Goal: Transaction & Acquisition: Obtain resource

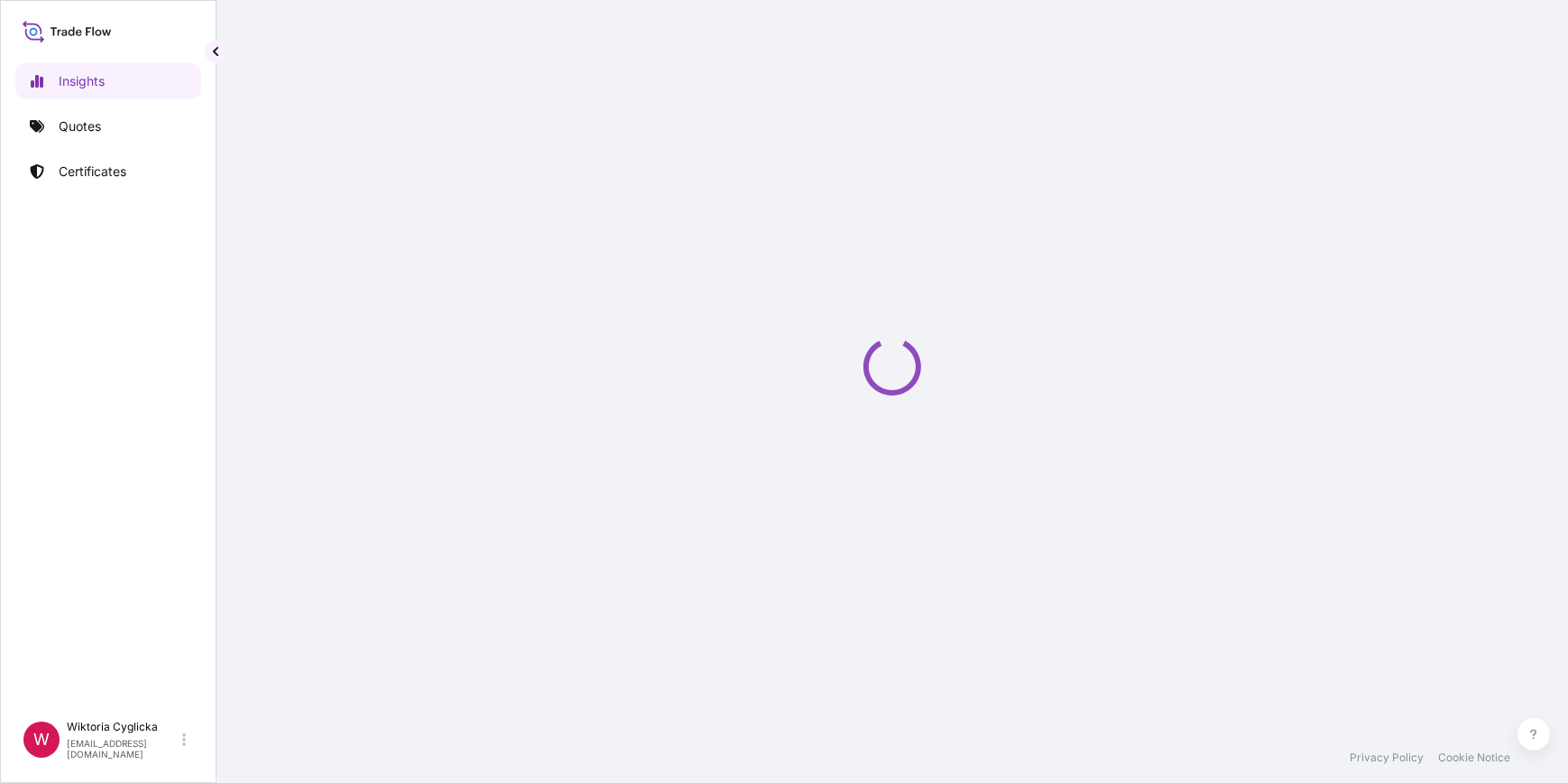
select select "2025"
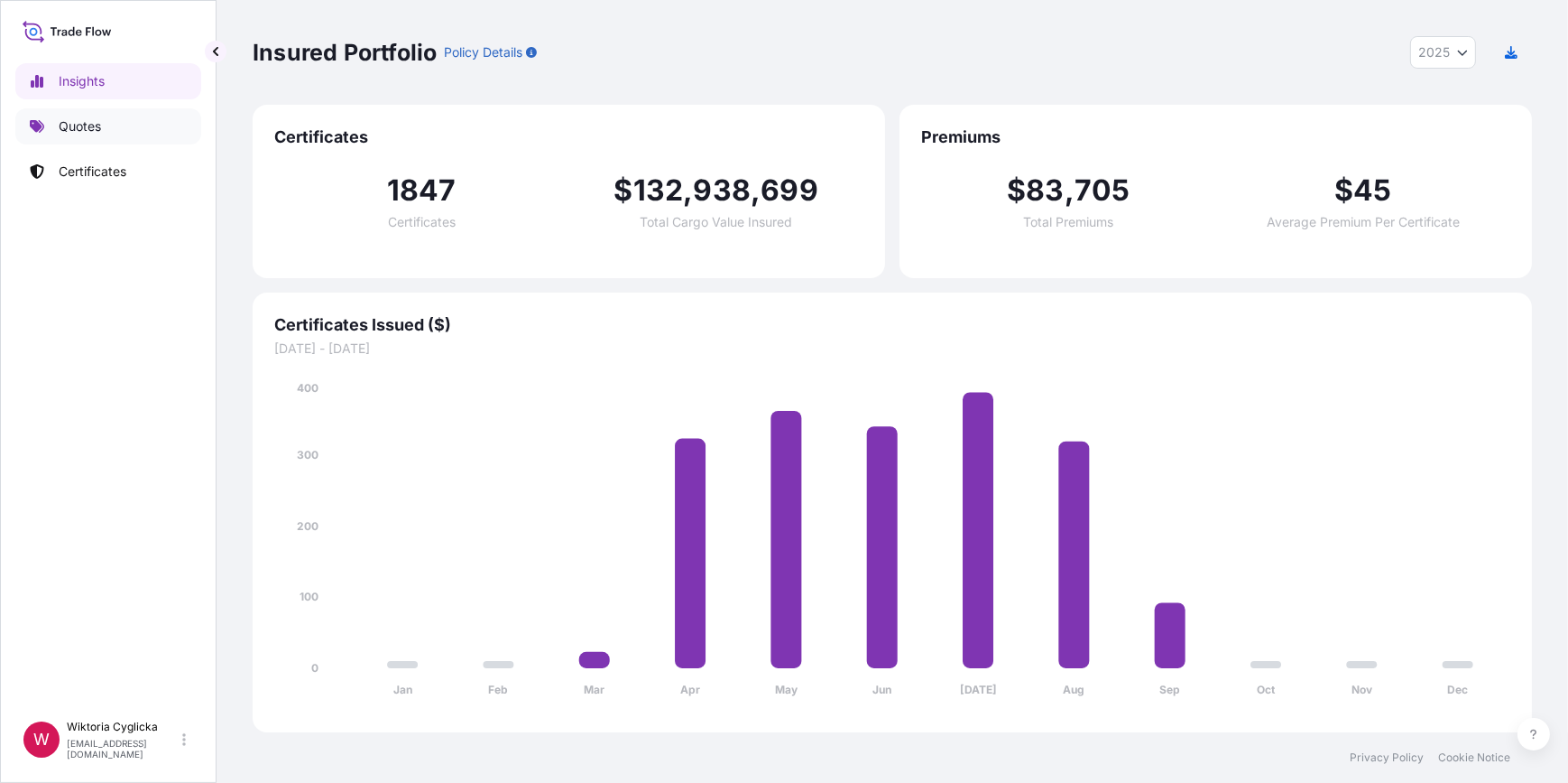
click at [52, 122] on link "Quotes" at bounding box center [109, 126] width 186 height 36
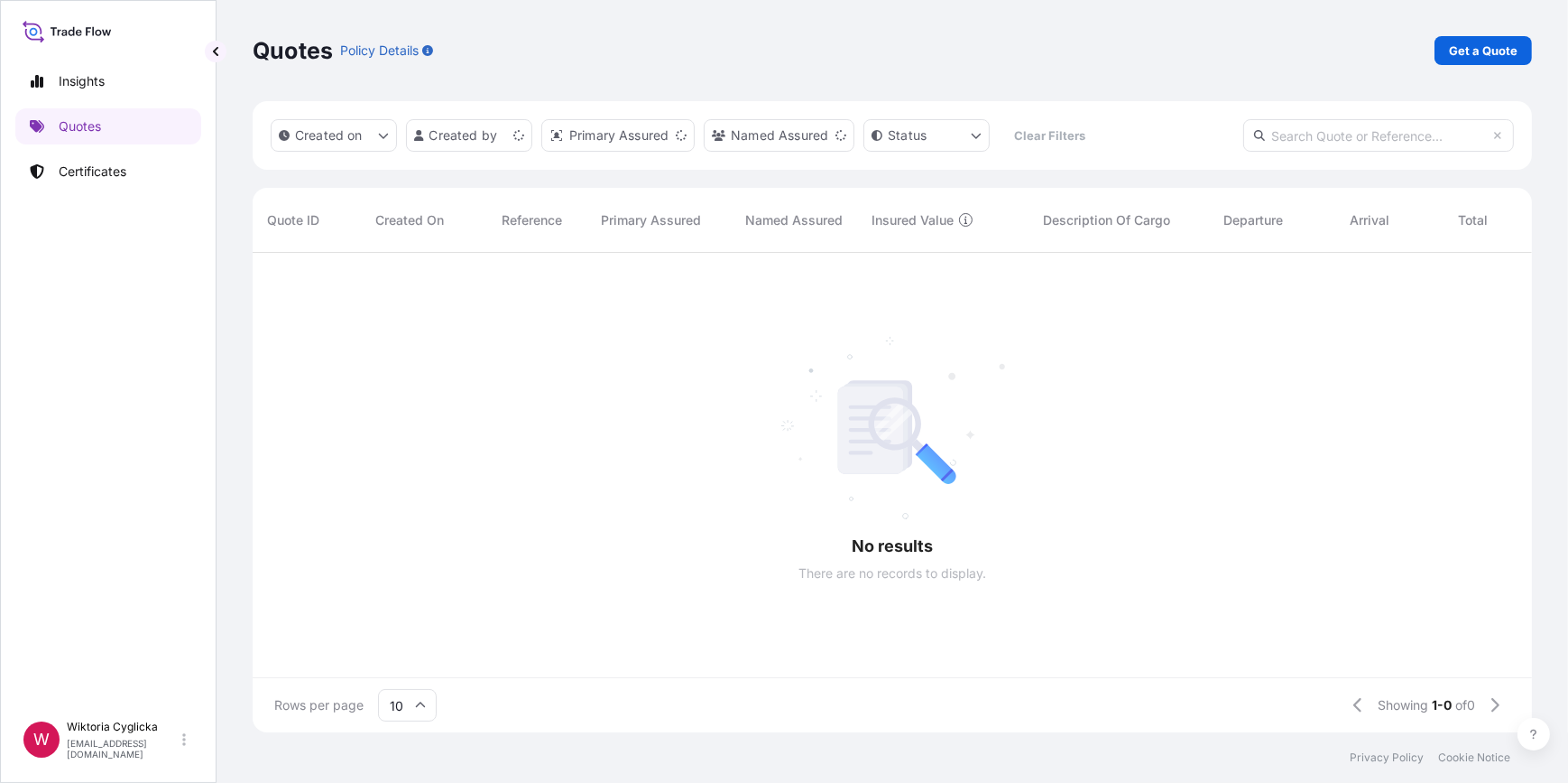
scroll to position [12, 13]
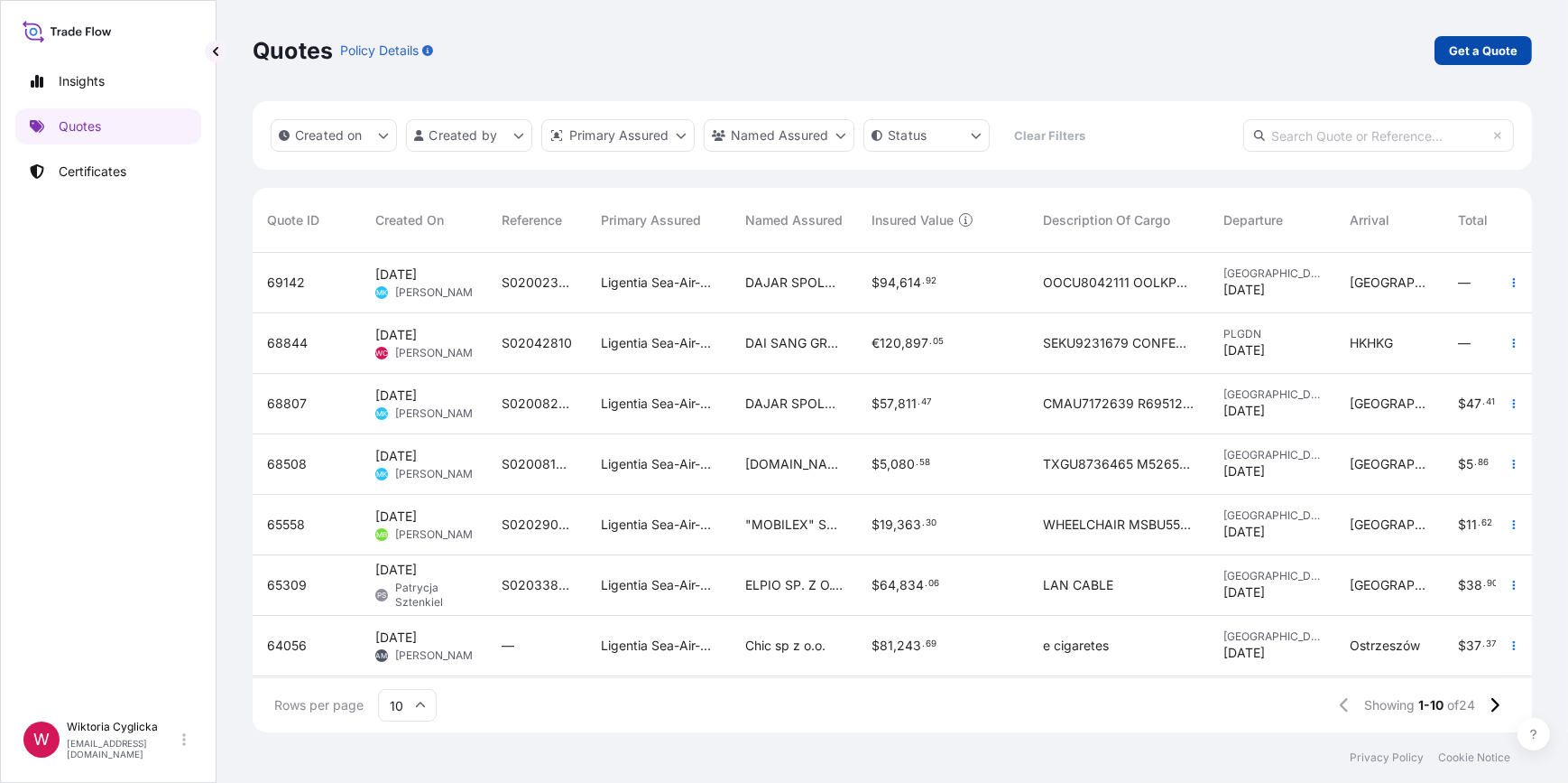
click at [1475, 41] on p "Get a Quote" at bounding box center [1483, 50] width 69 height 18
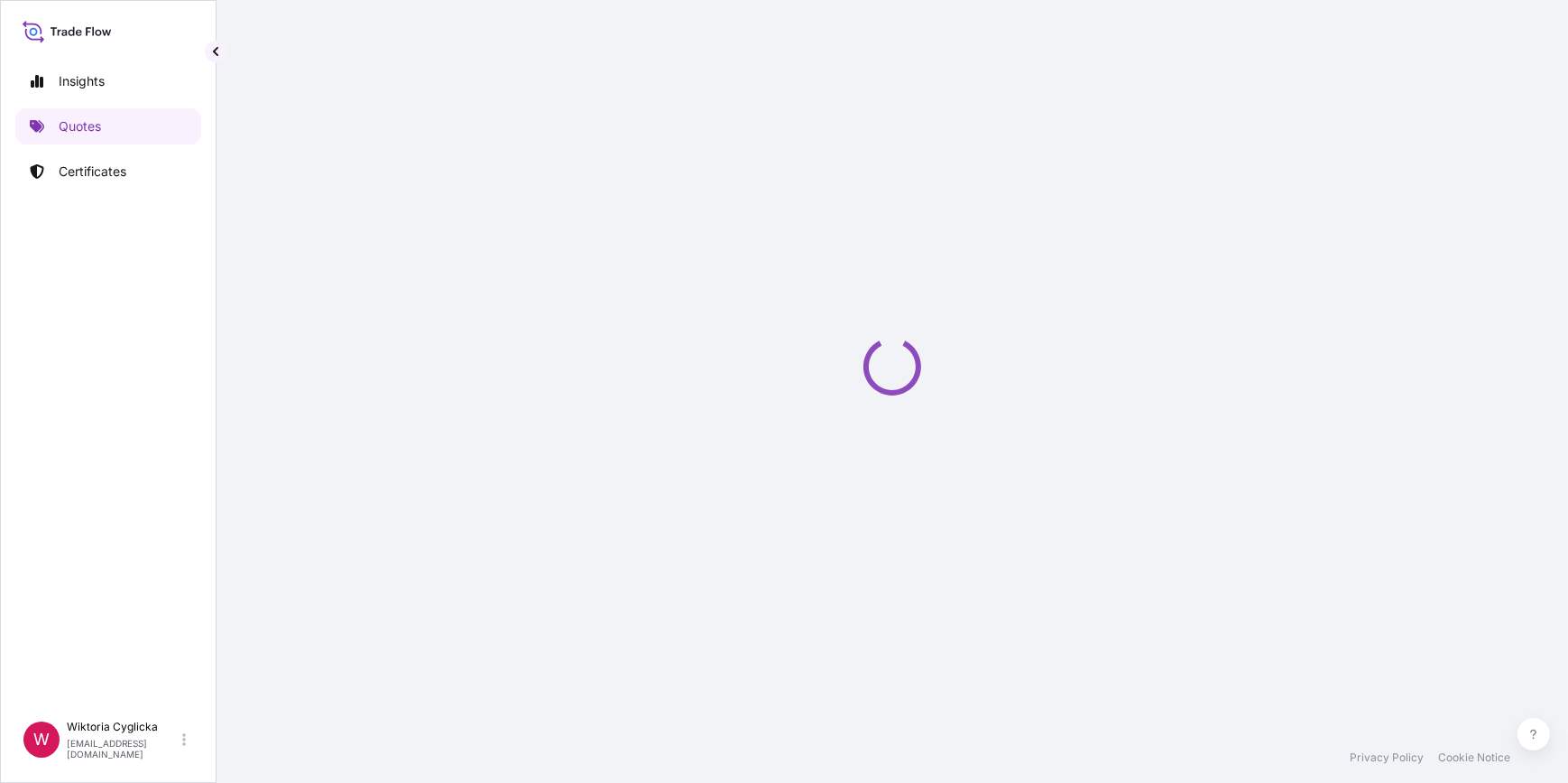
select select "Sea"
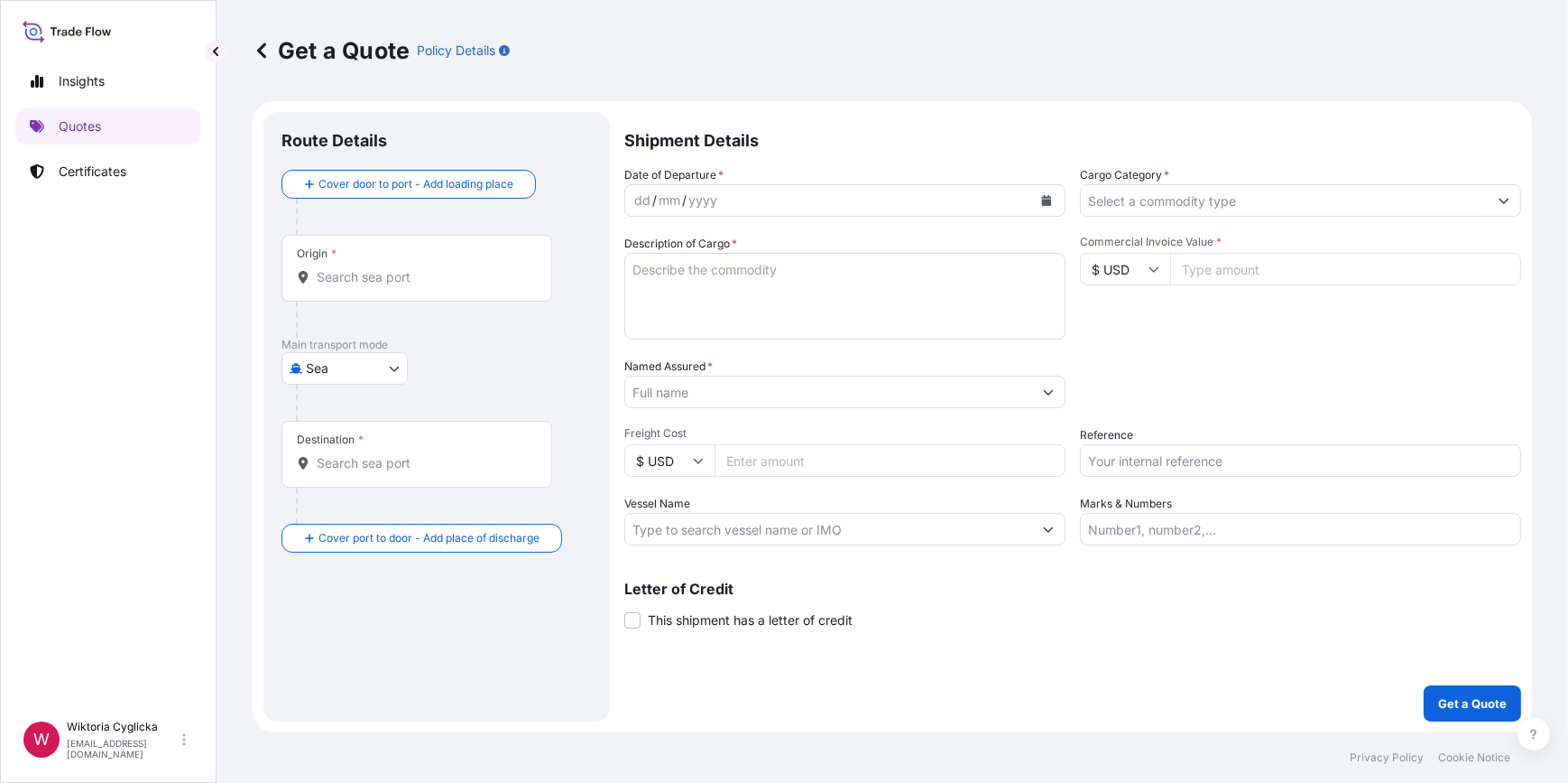
click at [1174, 198] on input "Cargo Category *" at bounding box center [1284, 200] width 406 height 32
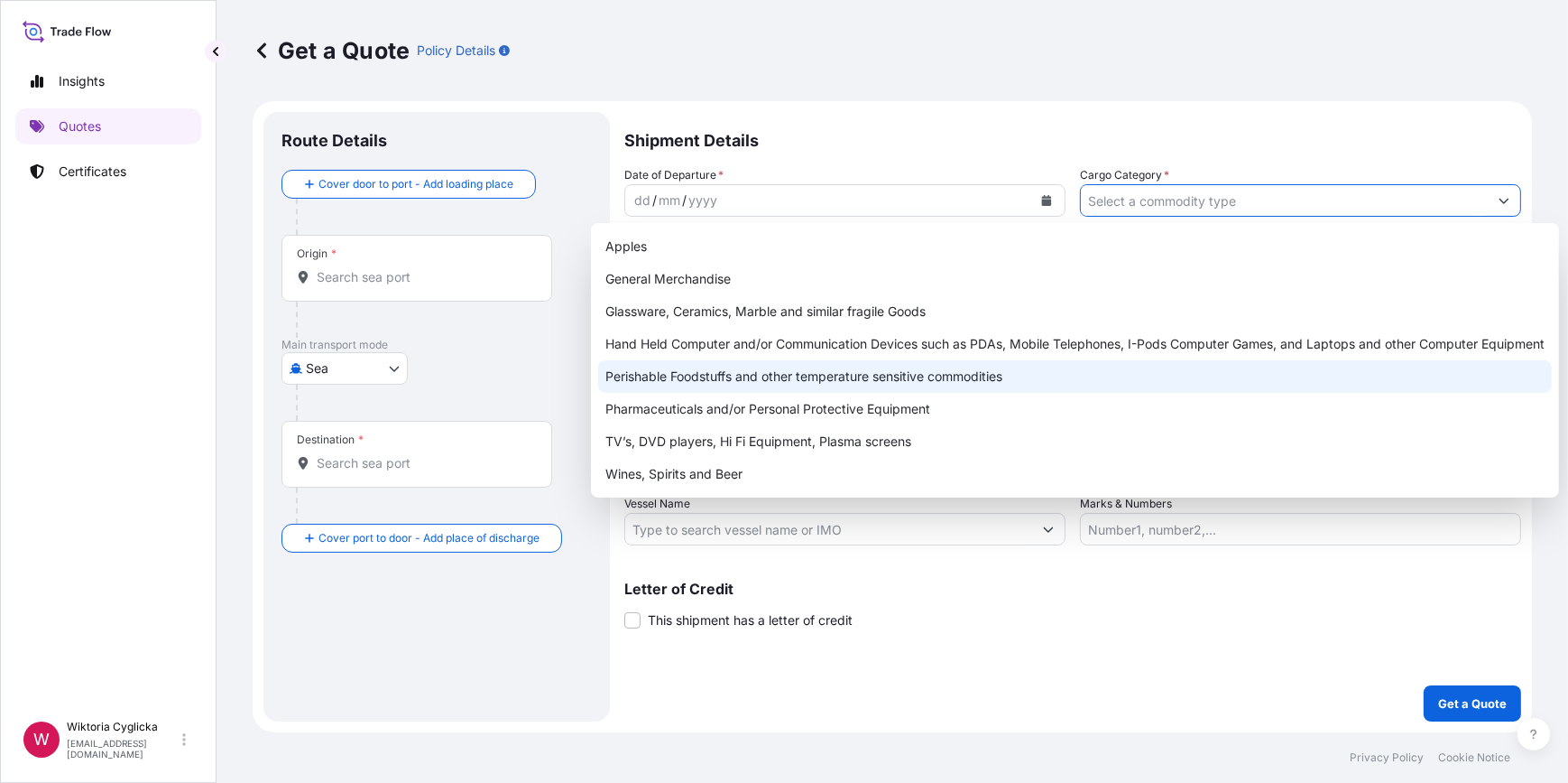
click at [753, 370] on div "Perishable Foodstuffs and other temperature sensitive commodities" at bounding box center [1075, 376] width 954 height 32
type input "Perishable Foodstuffs and other temperature sensitive commodities"
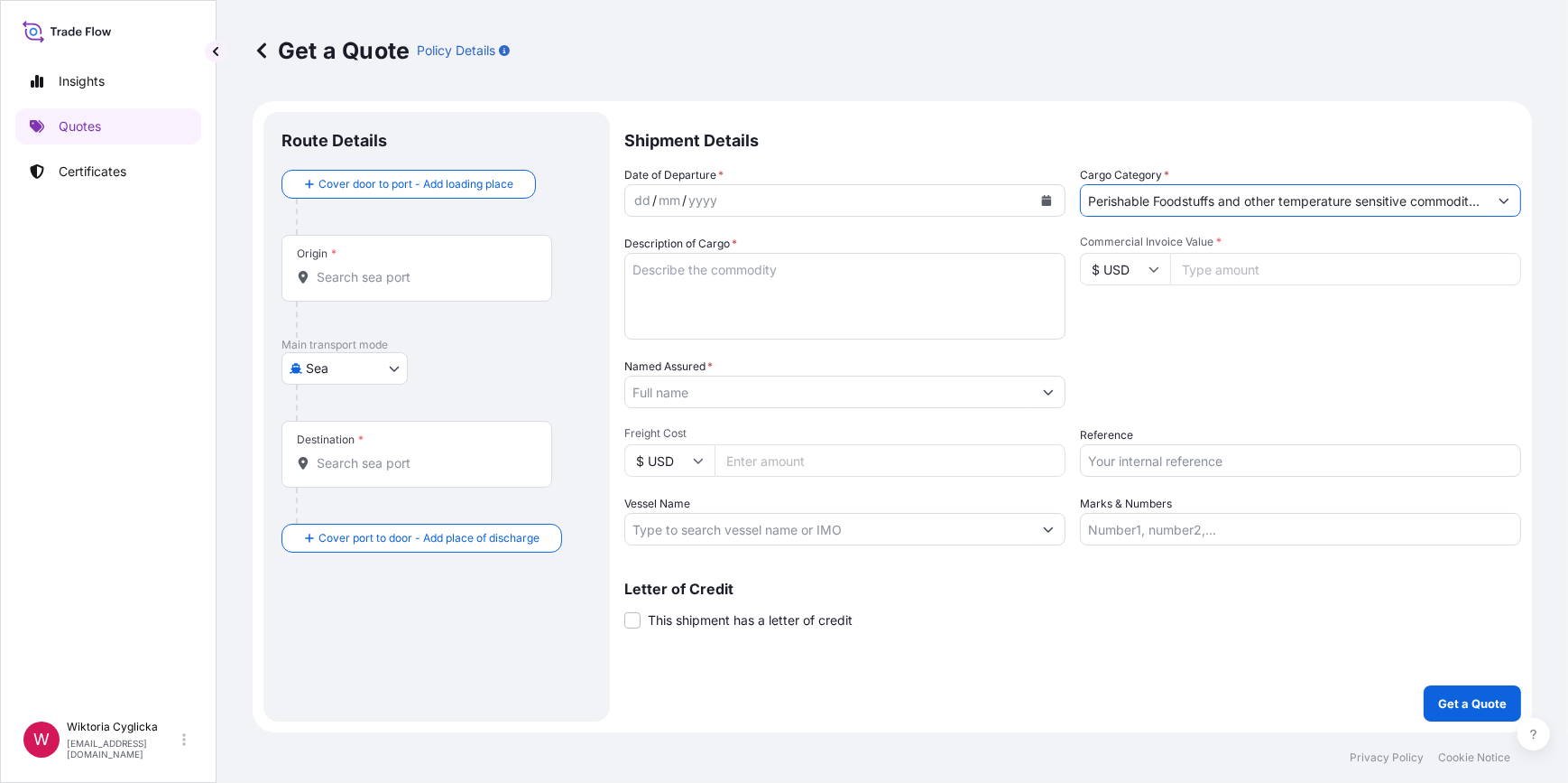
click at [1109, 457] on input "Reference" at bounding box center [1301, 460] width 441 height 32
paste input "S02046920"
type input "S02046920"
click at [1138, 413] on div "Date of Departure * dd / mm / yyyy Cargo Category * Perishable Foodstuffs and o…" at bounding box center [1072, 355] width 897 height 379
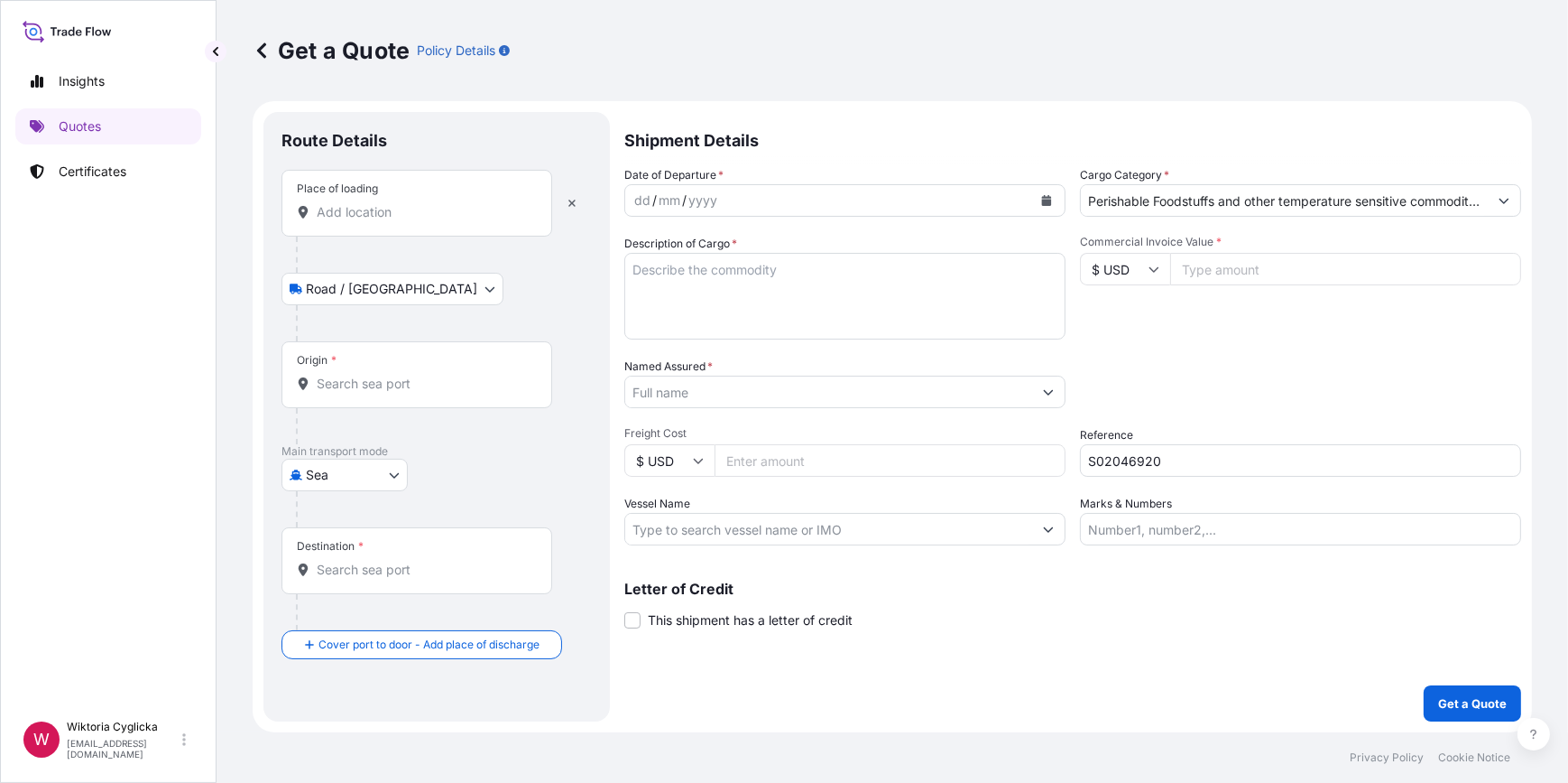
click at [735, 315] on textarea "Description of Cargo *" at bounding box center [844, 296] width 441 height 86
paste textarea "SALAMI CHEESE 1,5 KG NET WEIGHT: 20000 KG"
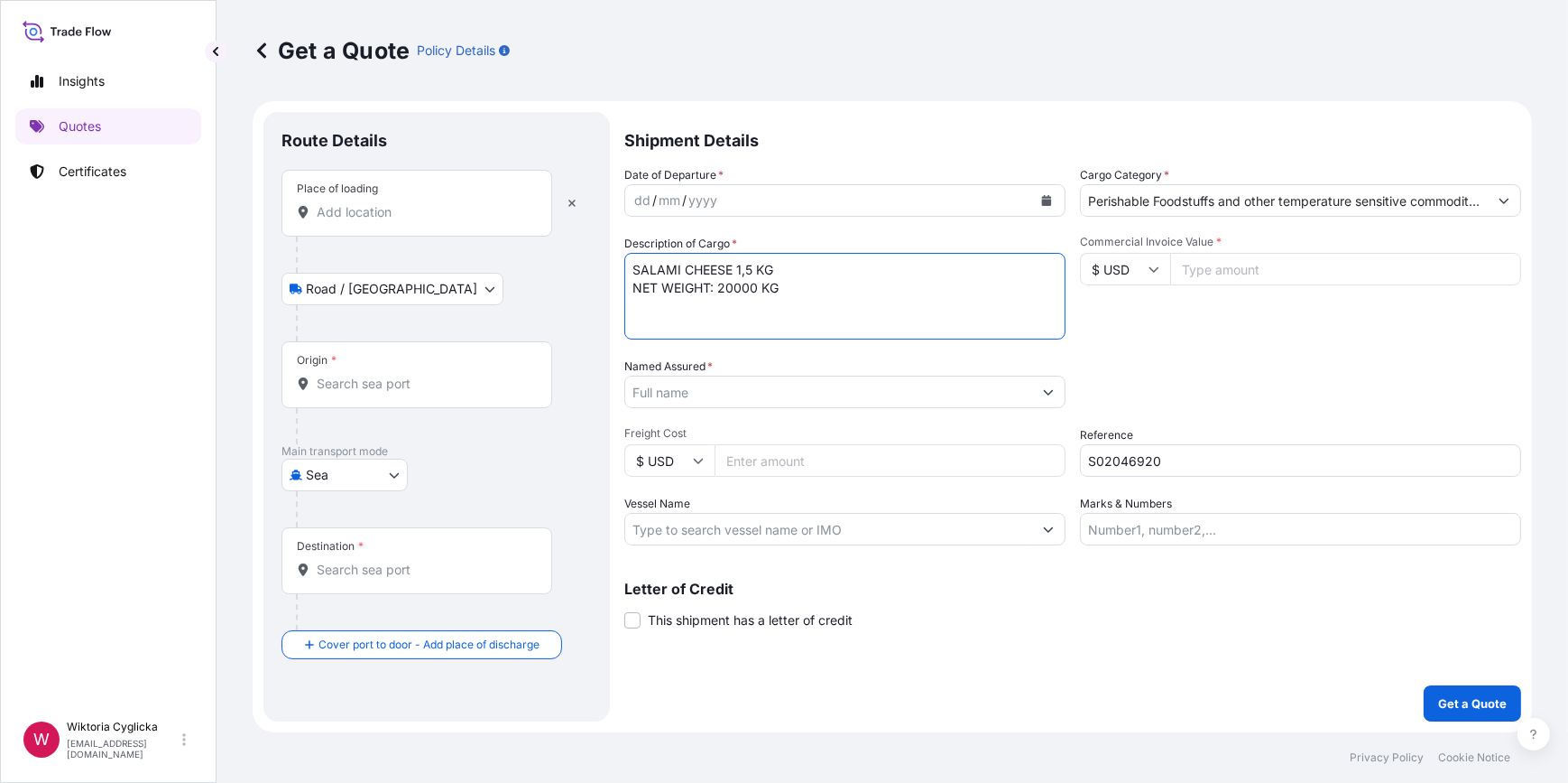
type textarea "SALAMI CHEESE 1,5 KG NET WEIGHT: 20000 KG"
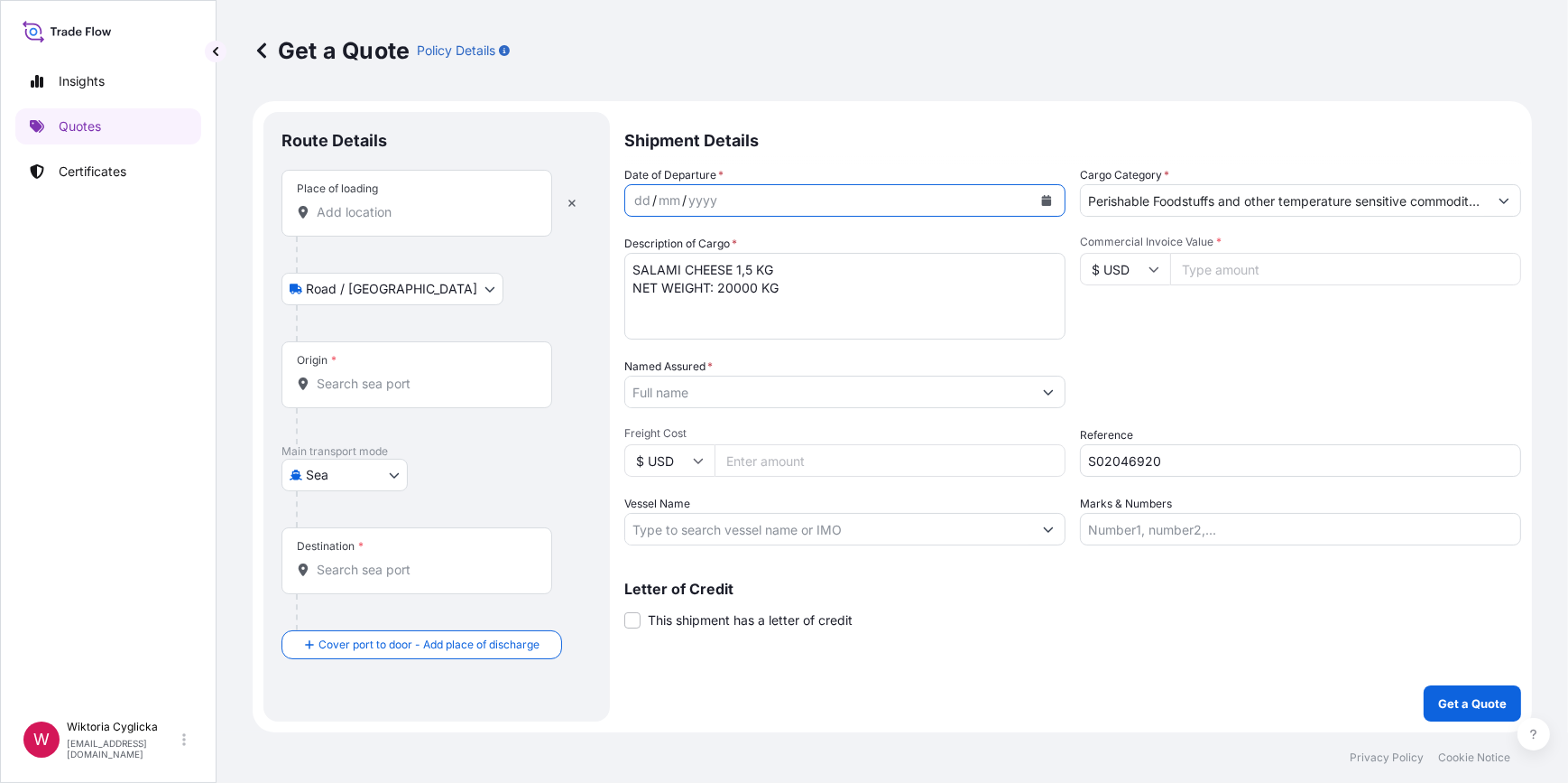
click at [1044, 200] on icon "Calendar" at bounding box center [1047, 200] width 10 height 11
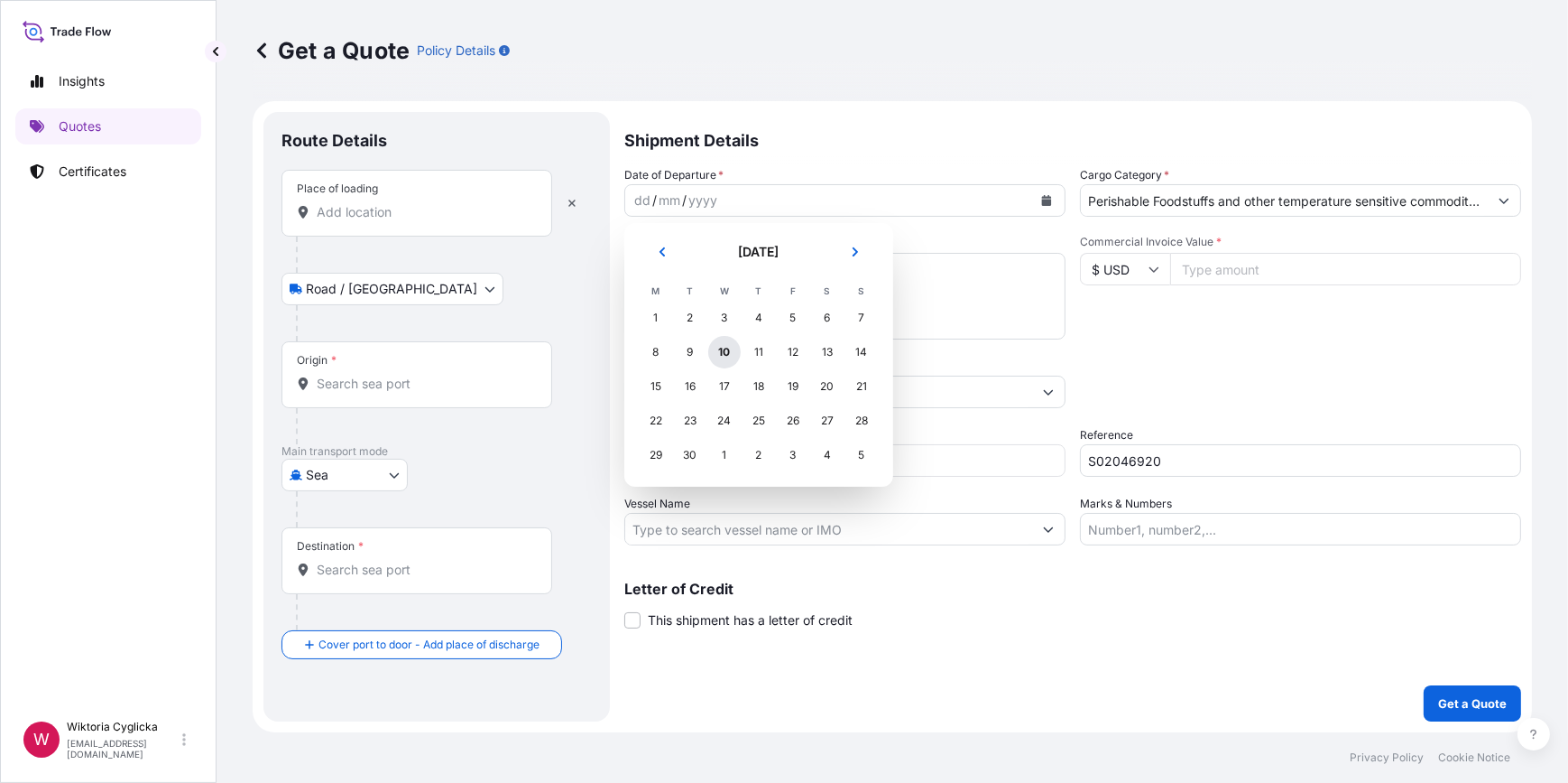
click at [720, 348] on div "10" at bounding box center [724, 352] width 32 height 32
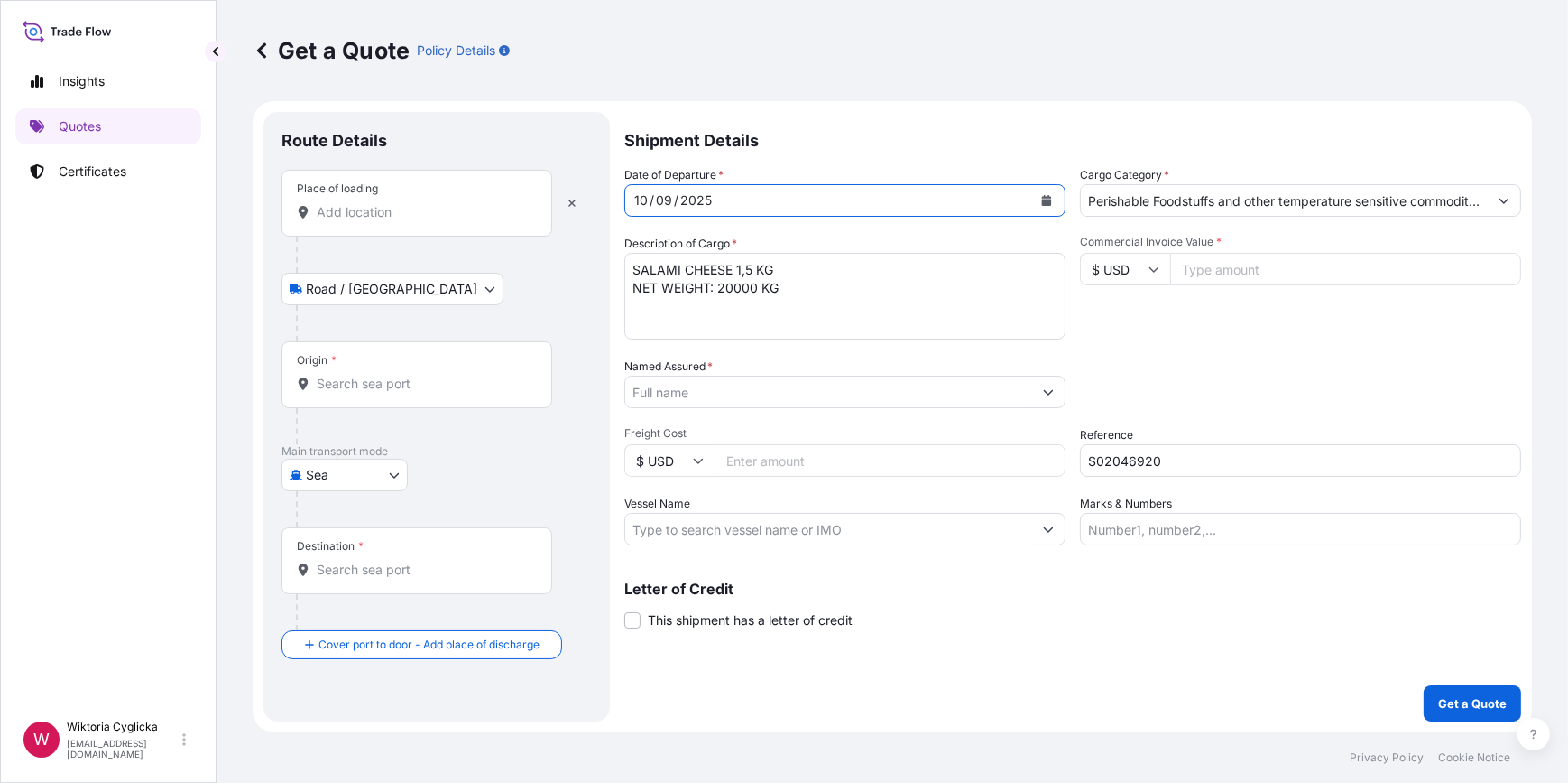
click at [372, 211] on input "Place of loading" at bounding box center [422, 212] width 213 height 18
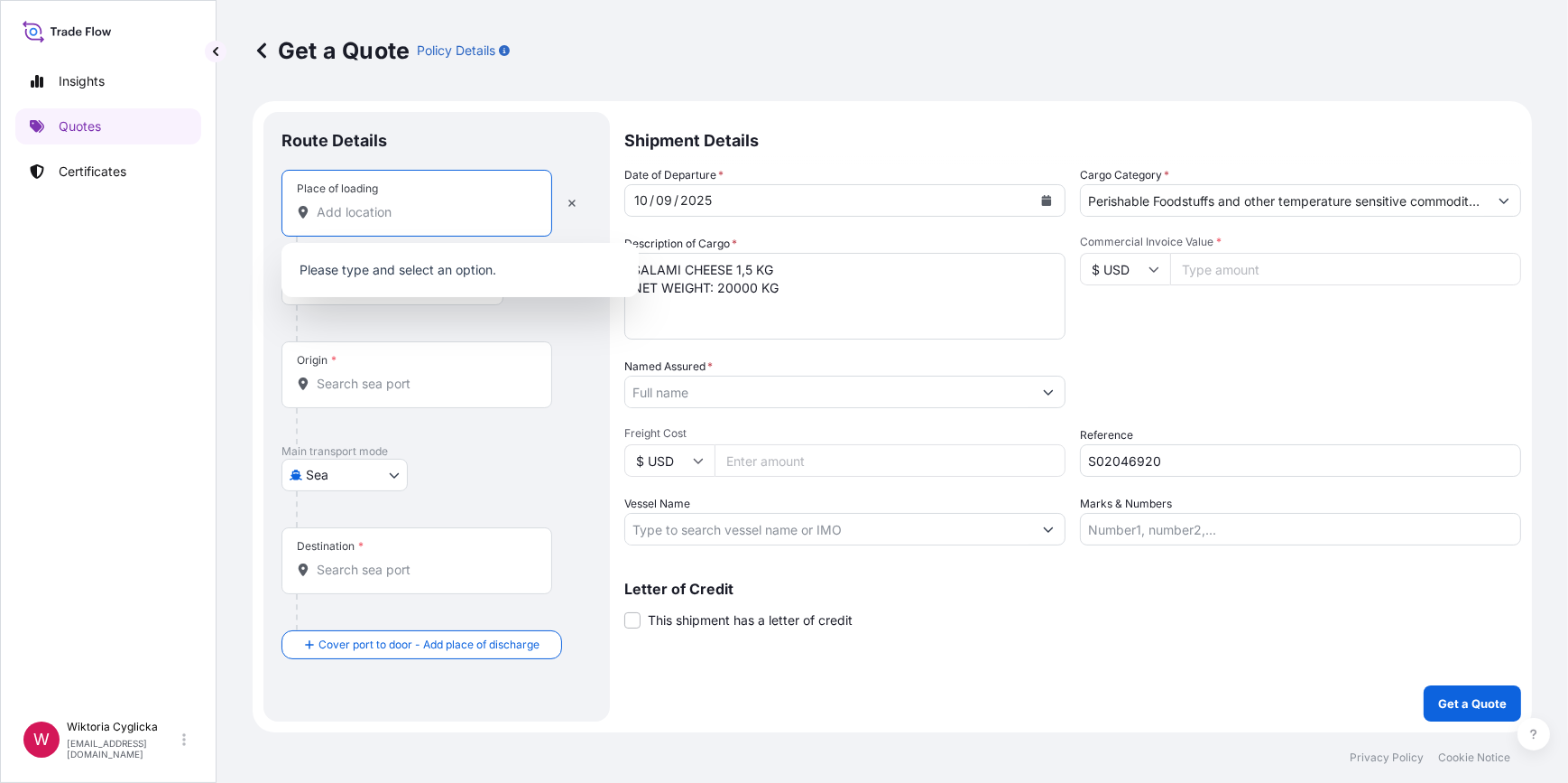
paste input "RADZYN PODLASKI"
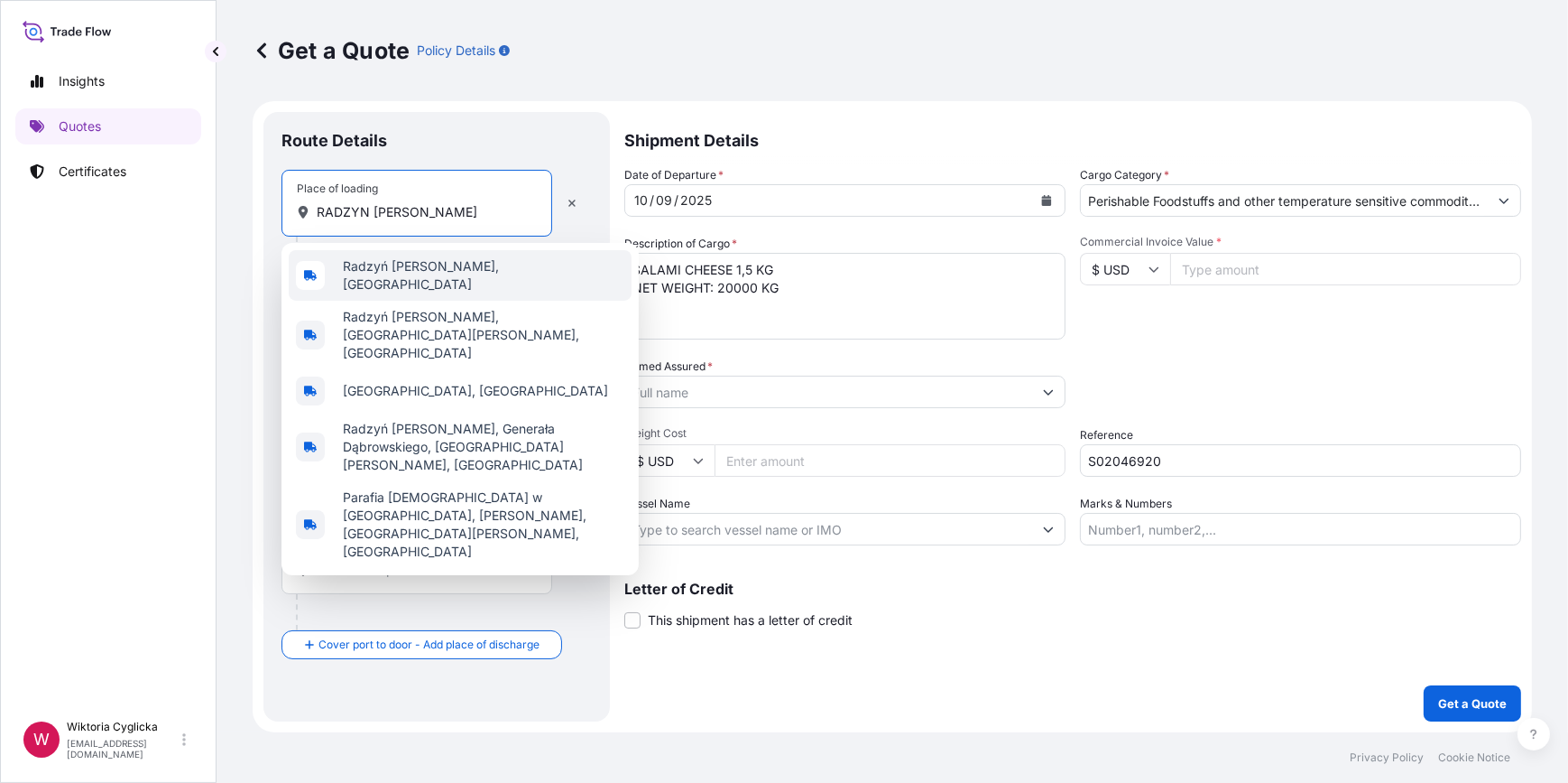
click at [380, 262] on div "Radzyń Podlaski, Poland" at bounding box center [460, 275] width 343 height 51
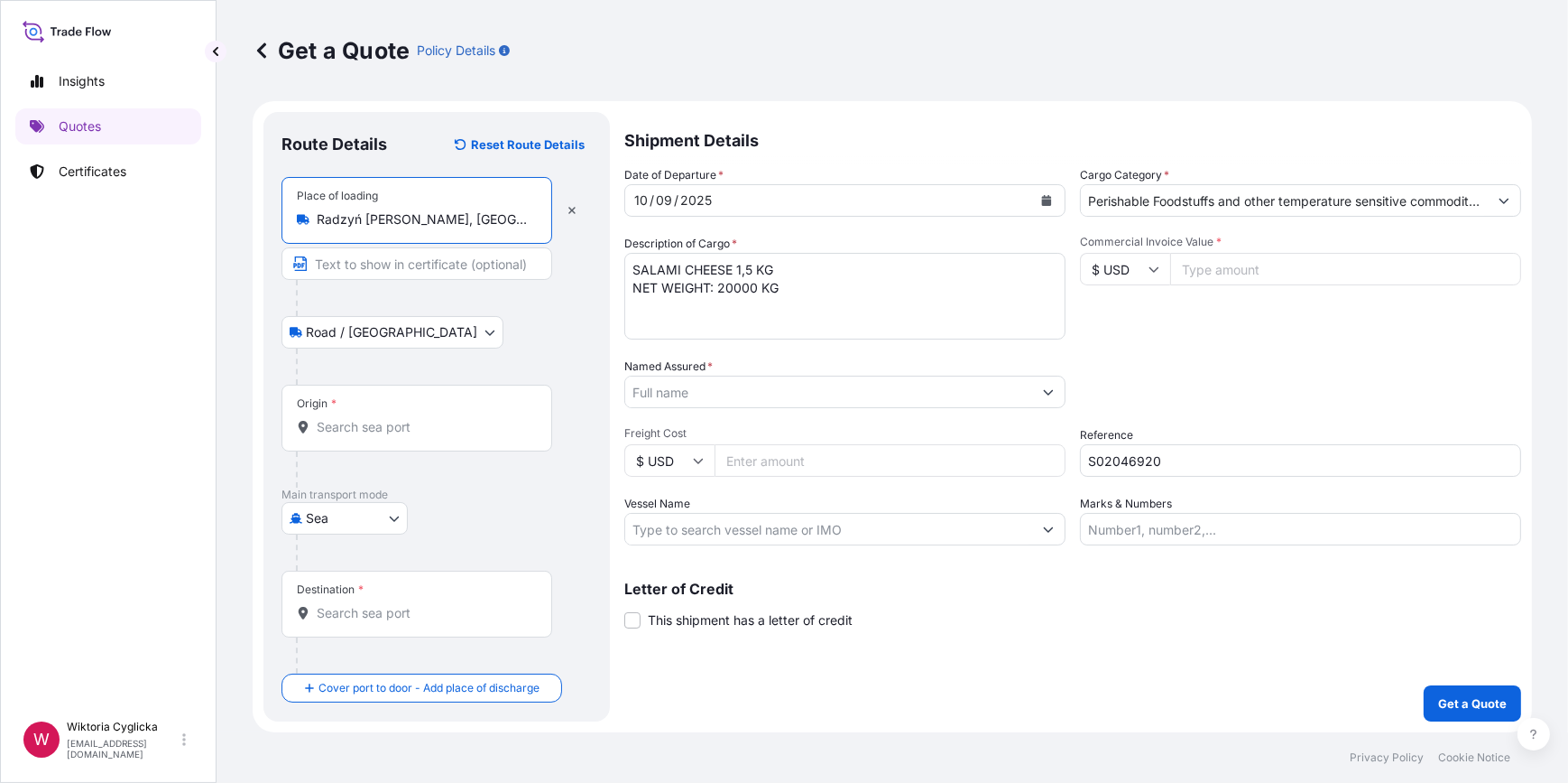
type input "Radzyń Podlaski, Poland"
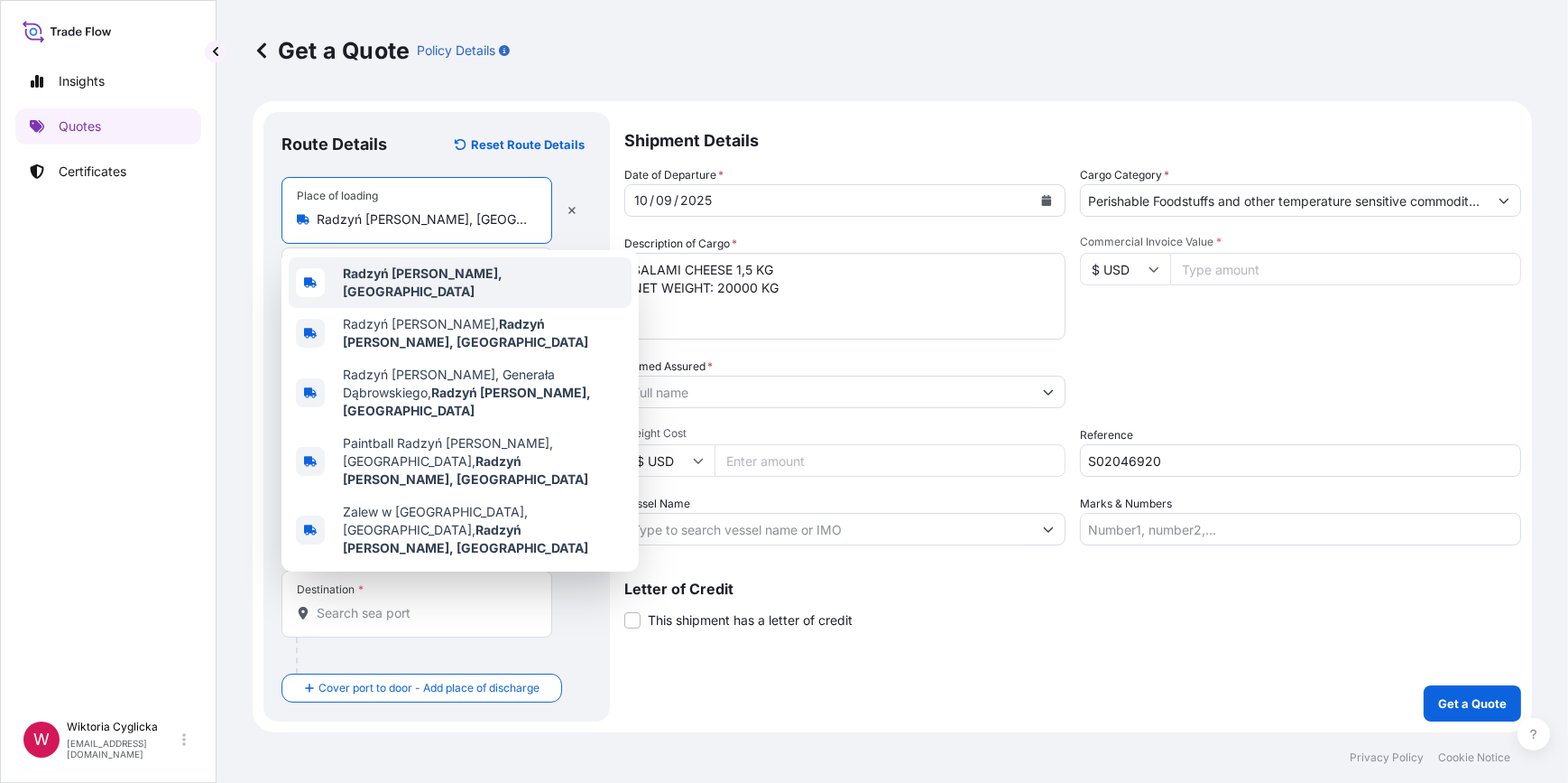
click at [1144, 320] on div "Commercial Invoice Value * $ USD" at bounding box center [1301, 286] width 441 height 105
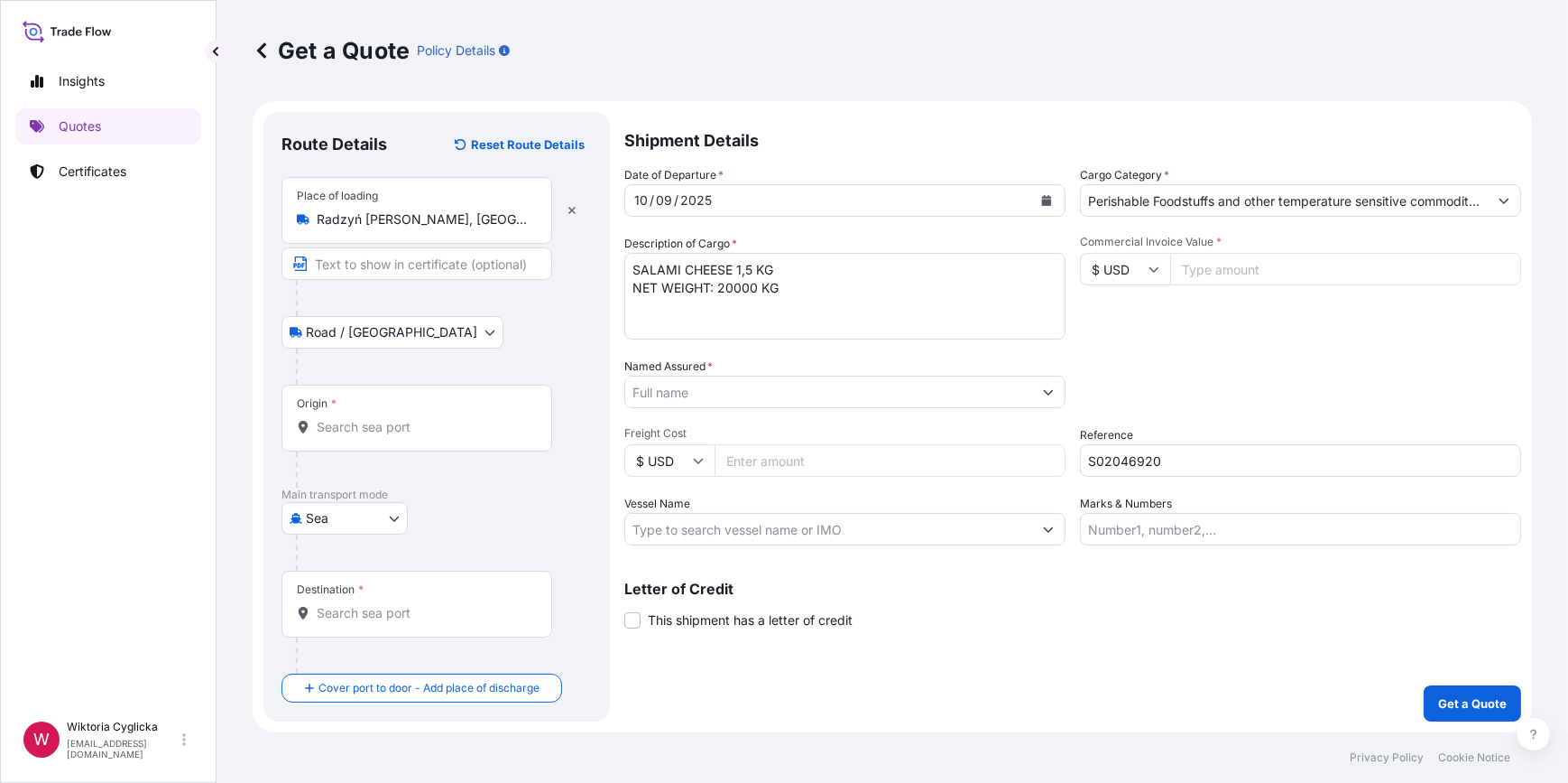
click at [758, 410] on div "Date of Departure * 10 / 09 / 2025 Cargo Category * Perishable Foodstuffs and o…" at bounding box center [1072, 355] width 897 height 379
click at [749, 390] on input "Named Assured *" at bounding box center [828, 391] width 406 height 32
paste input "PASTEURIZADORA RICA, AUTOPISTA"
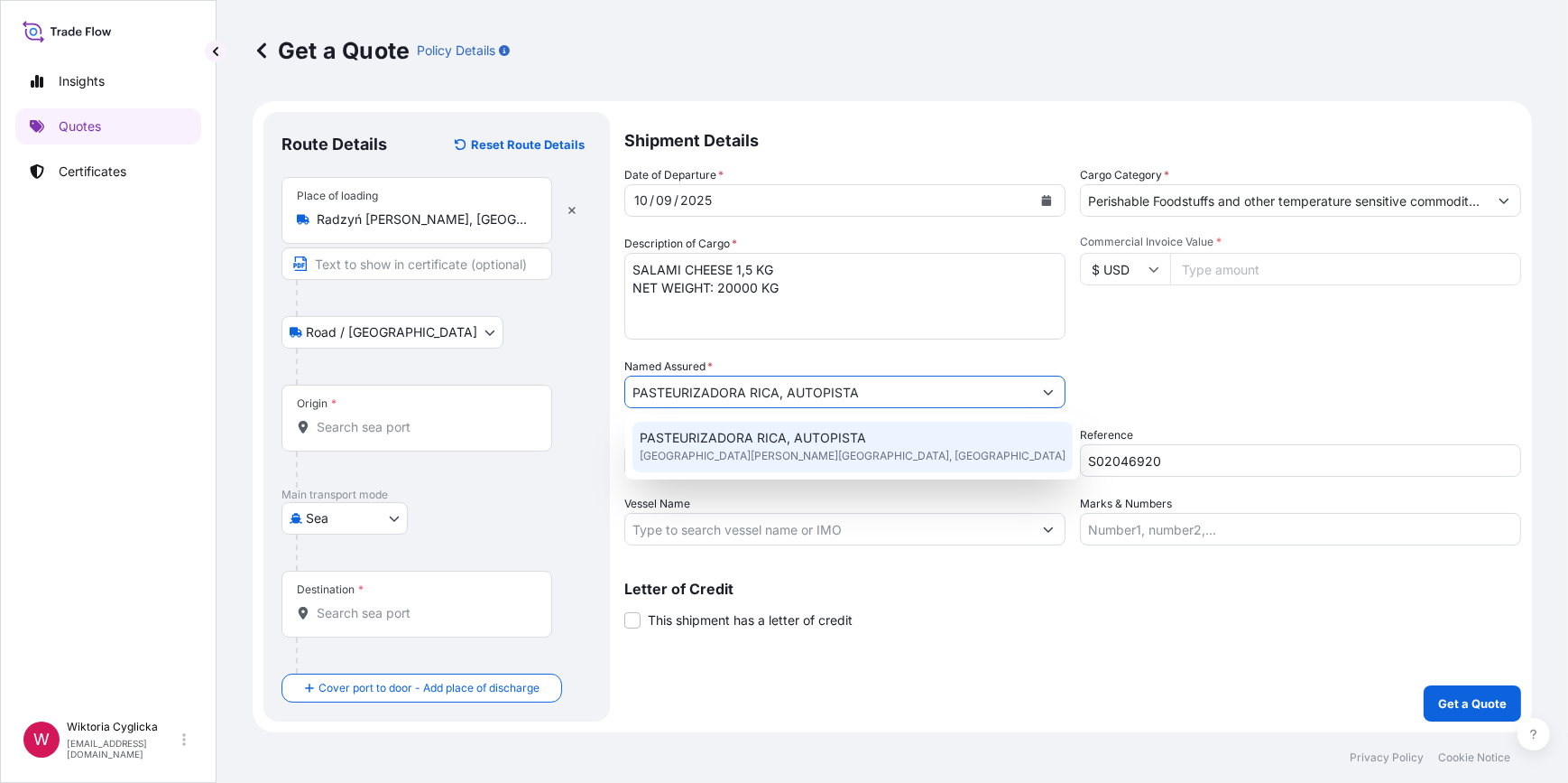
click at [819, 435] on span "PASTEURIZADORA RICA, AUTOPISTA" at bounding box center [752, 438] width 226 height 18
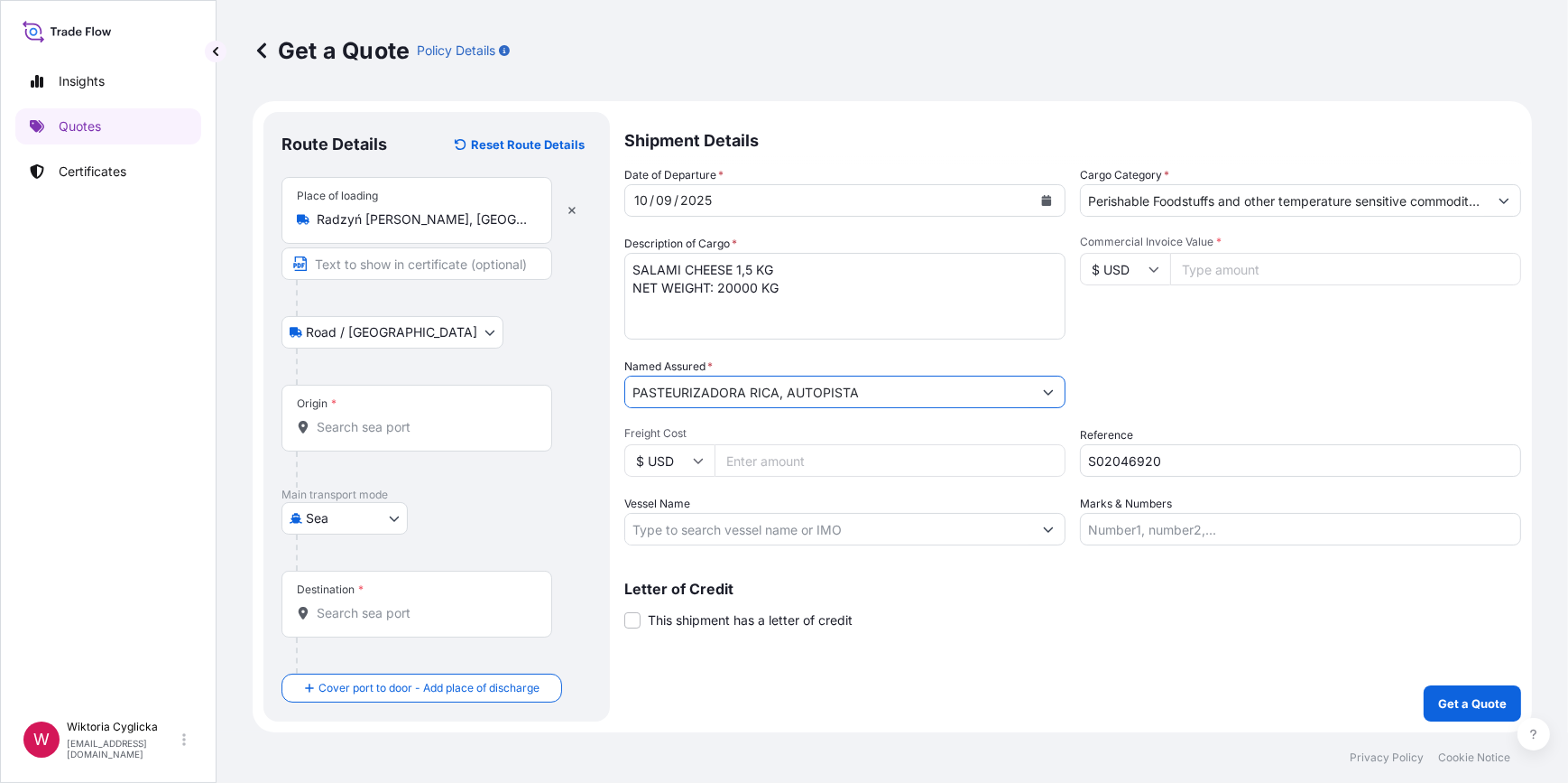
type input "PASTEURIZADORA RICA, AUTOPISTA"
click at [384, 431] on input "Origin *" at bounding box center [422, 426] width 213 height 18
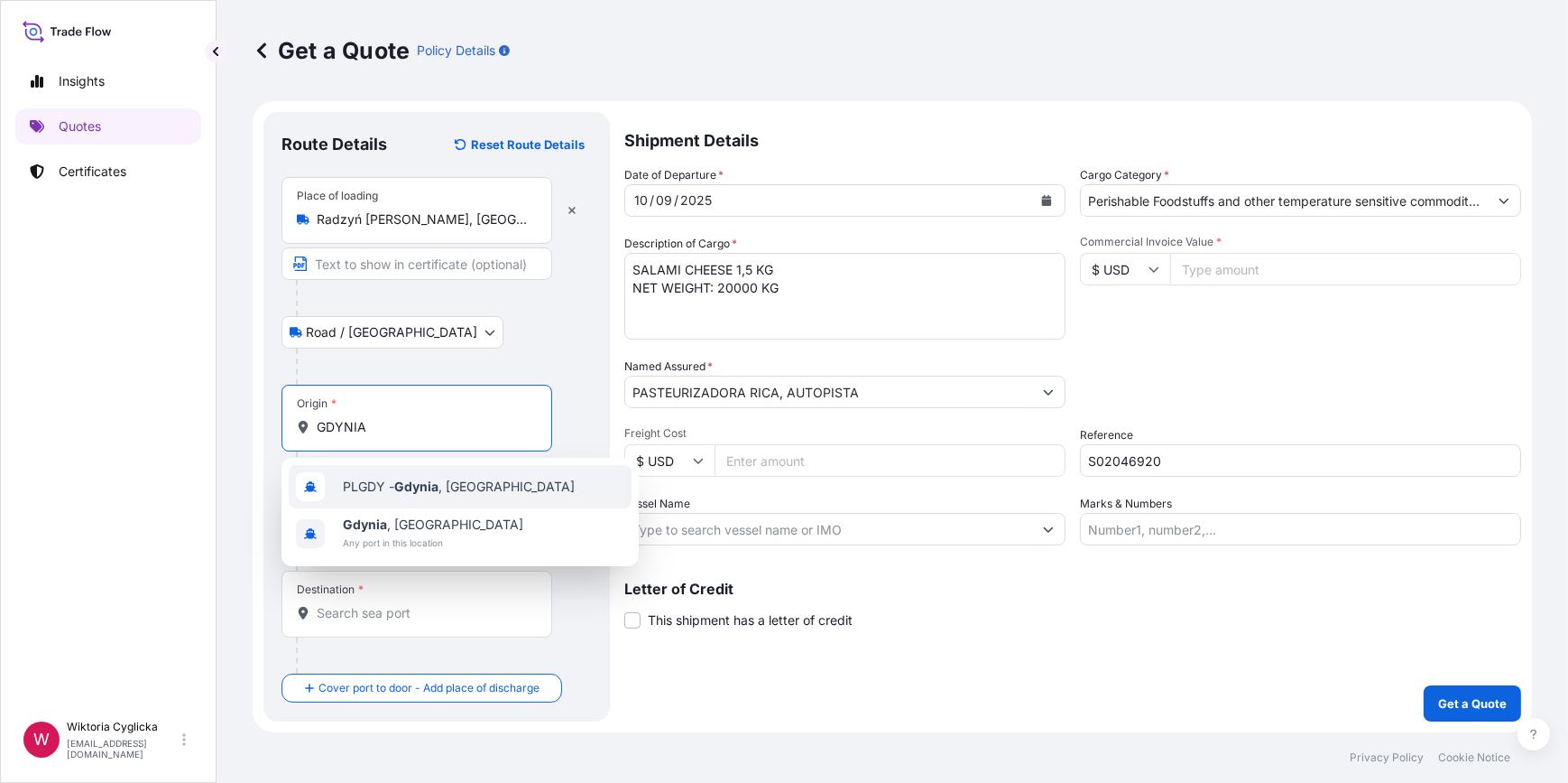
click at [387, 469] on div "PLGDY - Gdynia , Poland" at bounding box center [460, 486] width 343 height 43
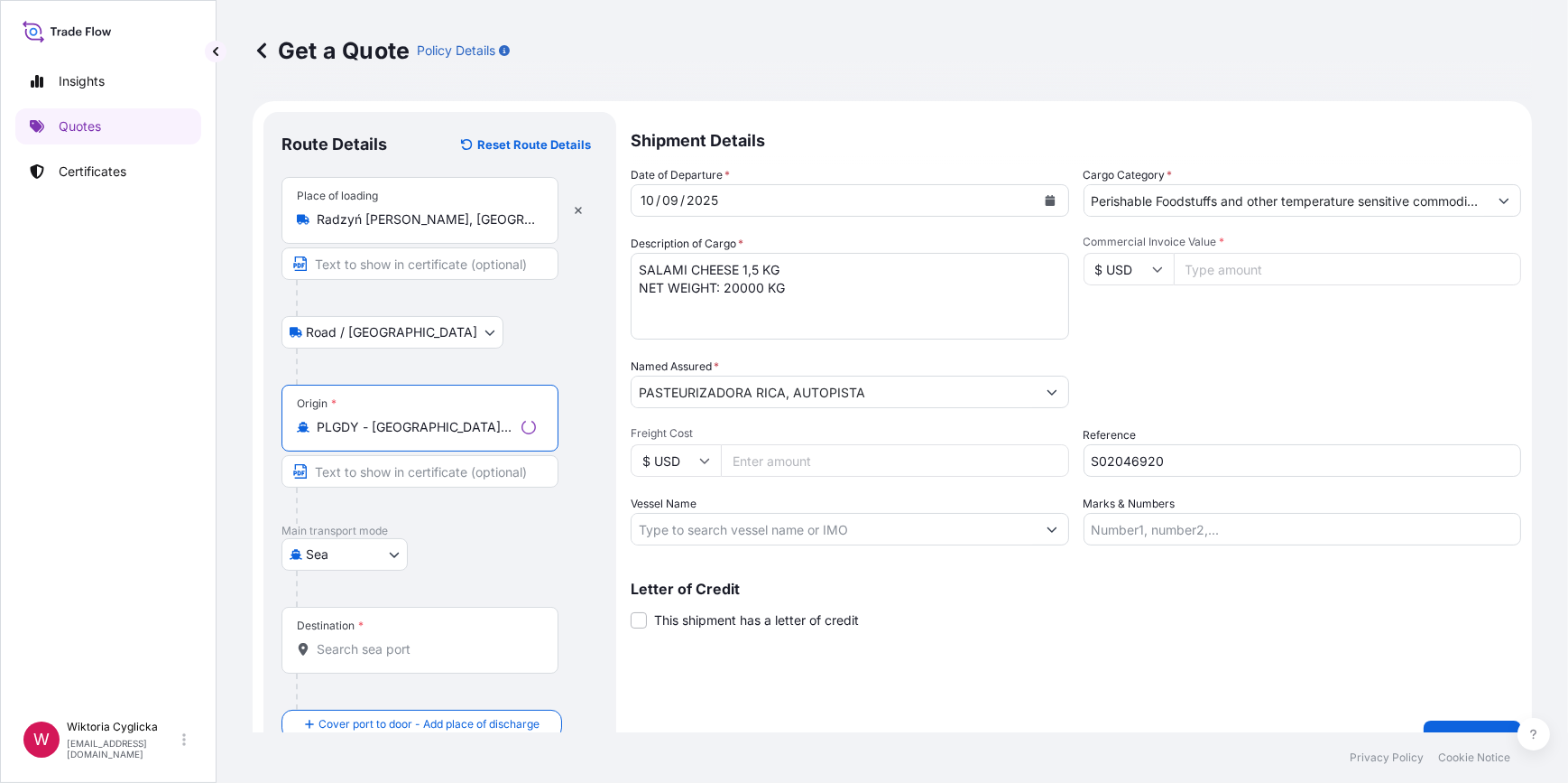
type input "PLGDY - Gdynia, Poland"
click at [371, 647] on input "Destination *" at bounding box center [426, 649] width 219 height 18
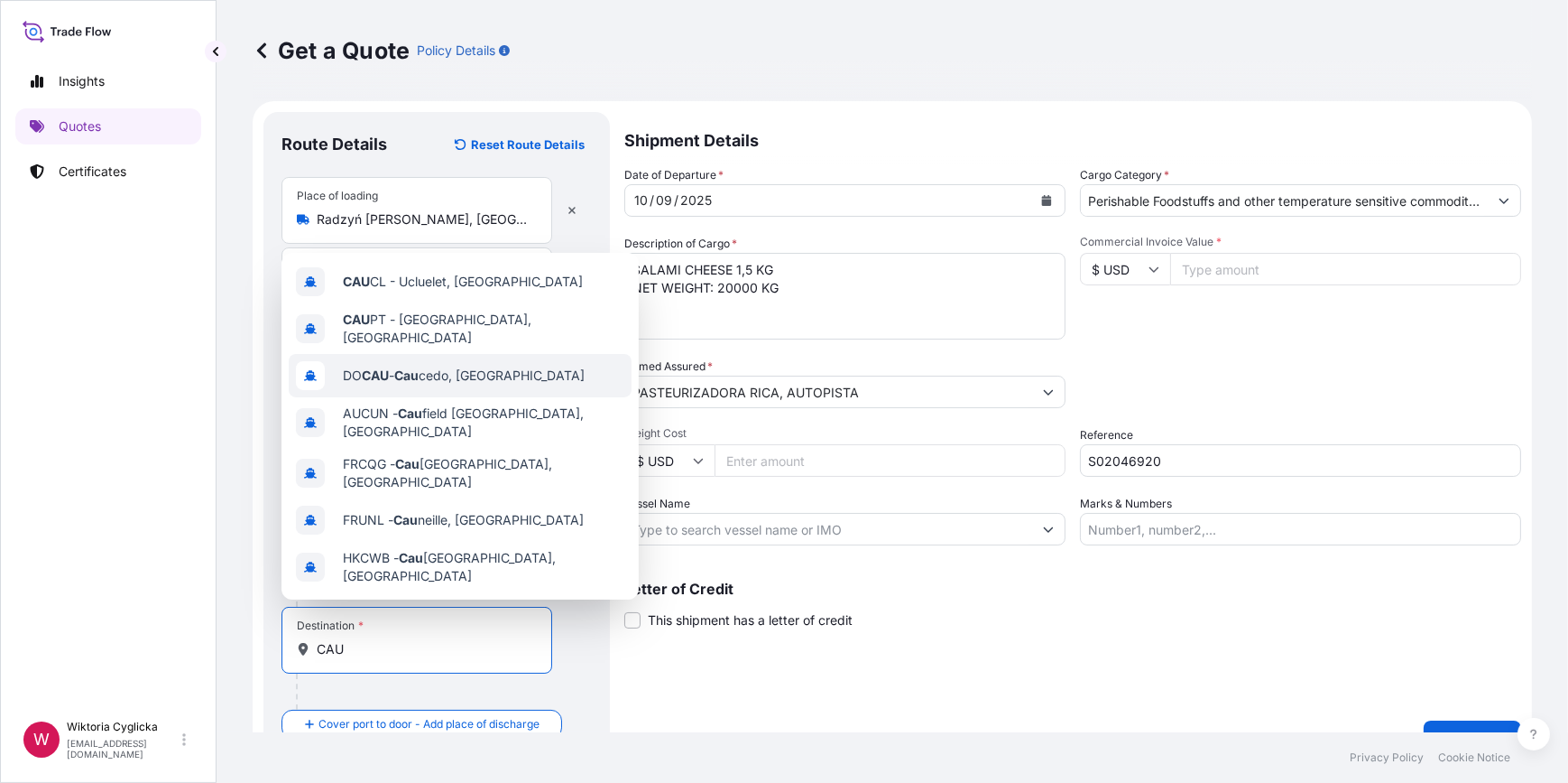
click at [481, 370] on span "DO CAU - Cau cedo, Dominican Republic" at bounding box center [463, 375] width 242 height 18
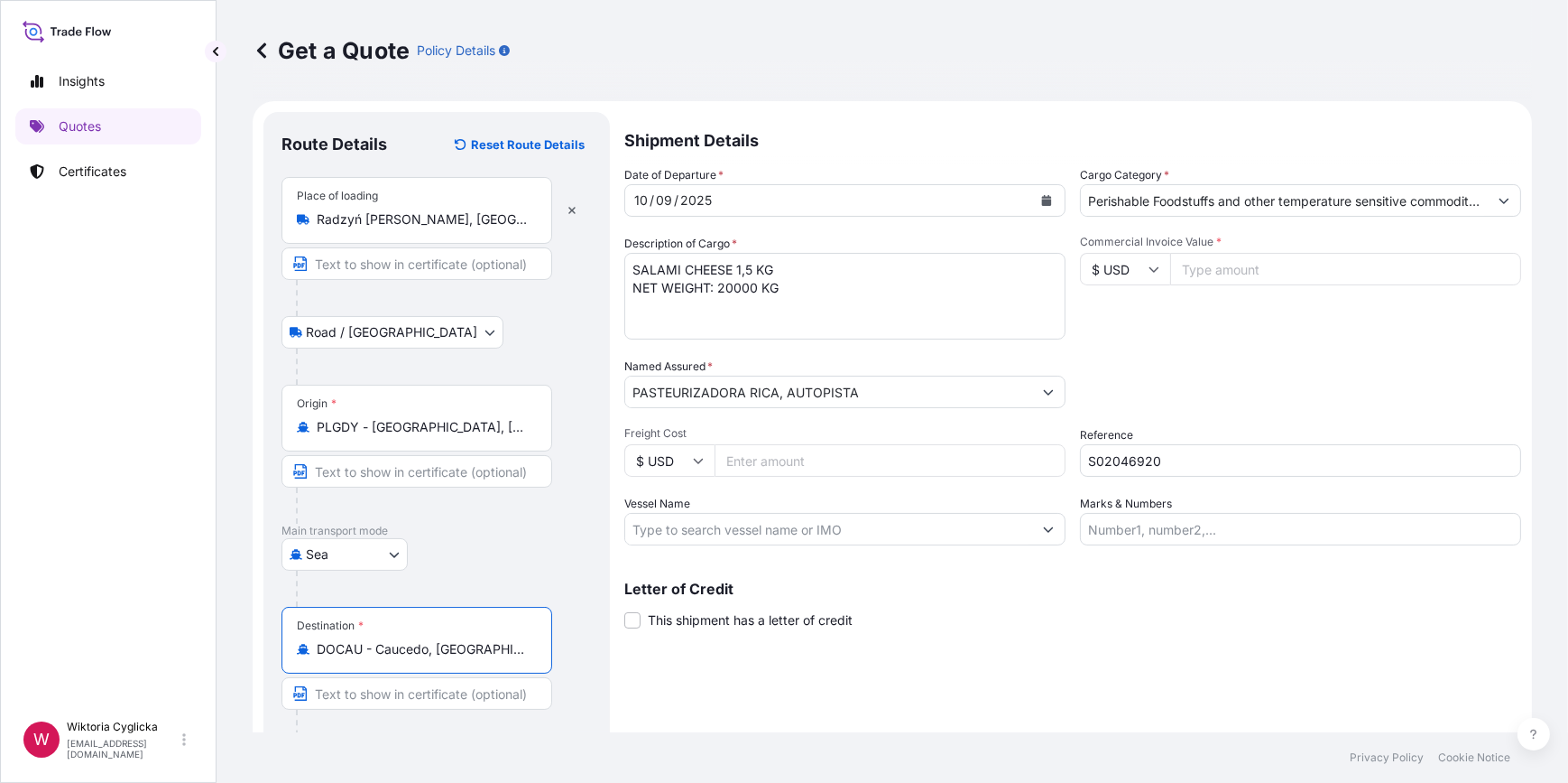
type input "DOCAU - Caucedo, Dominican Republic"
click at [1151, 382] on div "Packing Category Type to search a container mode Please select a primary mode o…" at bounding box center [1303, 383] width 439 height 51
click at [635, 264] on textarea "SALAMI CHEESE 1,5 KG NET WEIGHT: 20000 KG" at bounding box center [844, 296] width 441 height 86
click at [646, 260] on textarea "SALAMI CHEESE 1,5 KG NET WEIGHT: 20000 KG" at bounding box center [844, 296] width 441 height 86
paste textarea "HLBU 9349765"
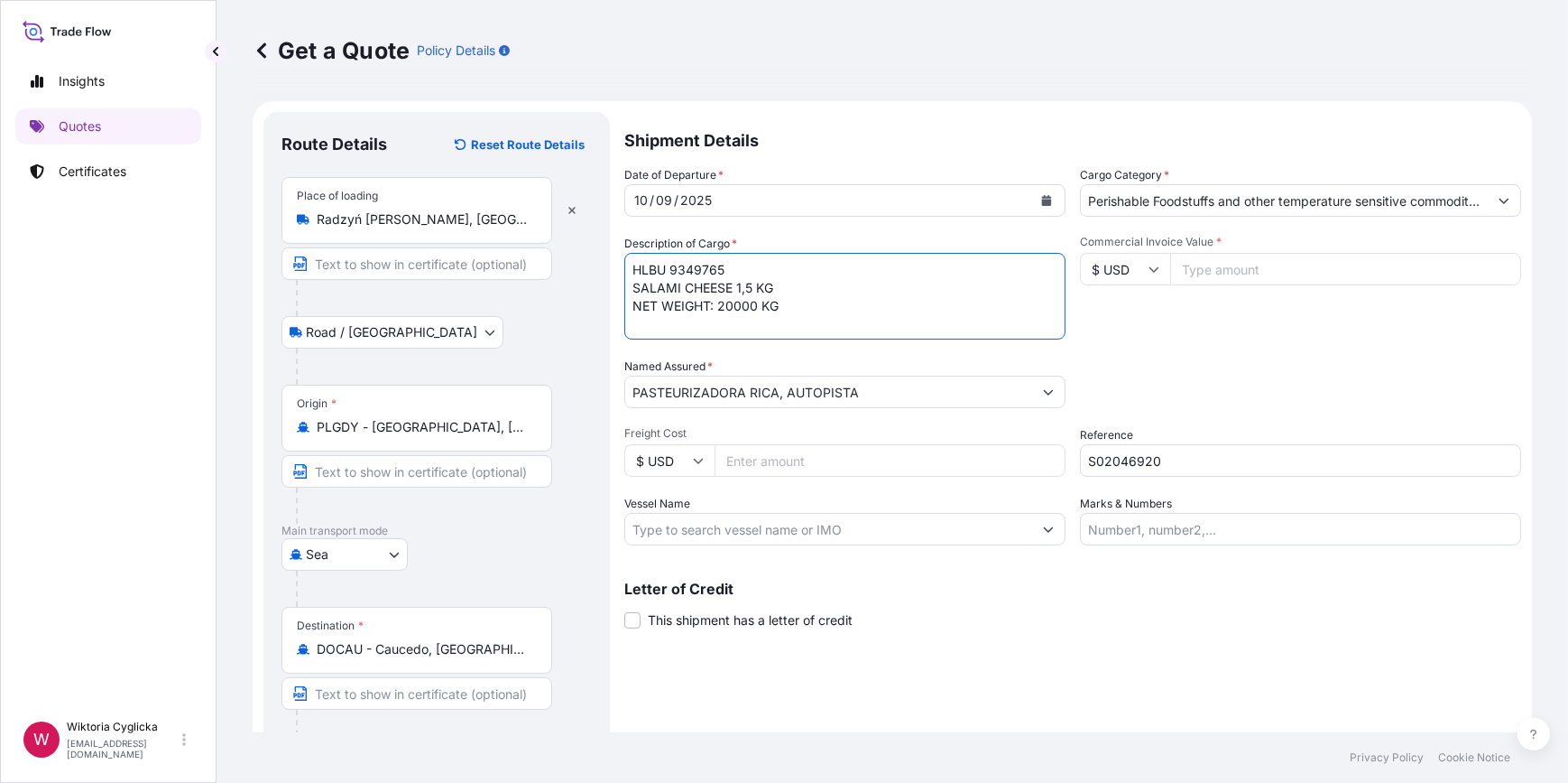
click at [669, 266] on textarea "HLBU 9349765 SALAMI CHEESE 1,5 KG NET WEIGHT: 20000 KG" at bounding box center [844, 296] width 441 height 86
click at [786, 314] on textarea "HLBU9349765 SALAMI CHEESE 1,5 KG NET WEIGHT: 20000 KG" at bounding box center [844, 296] width 441 height 86
click at [761, 323] on textarea "HLBU9349765 SALAMI CHEESE 1,5 KG NET WEIGHT: 20000 KG GROSS WEIGHT:" at bounding box center [844, 296] width 441 height 86
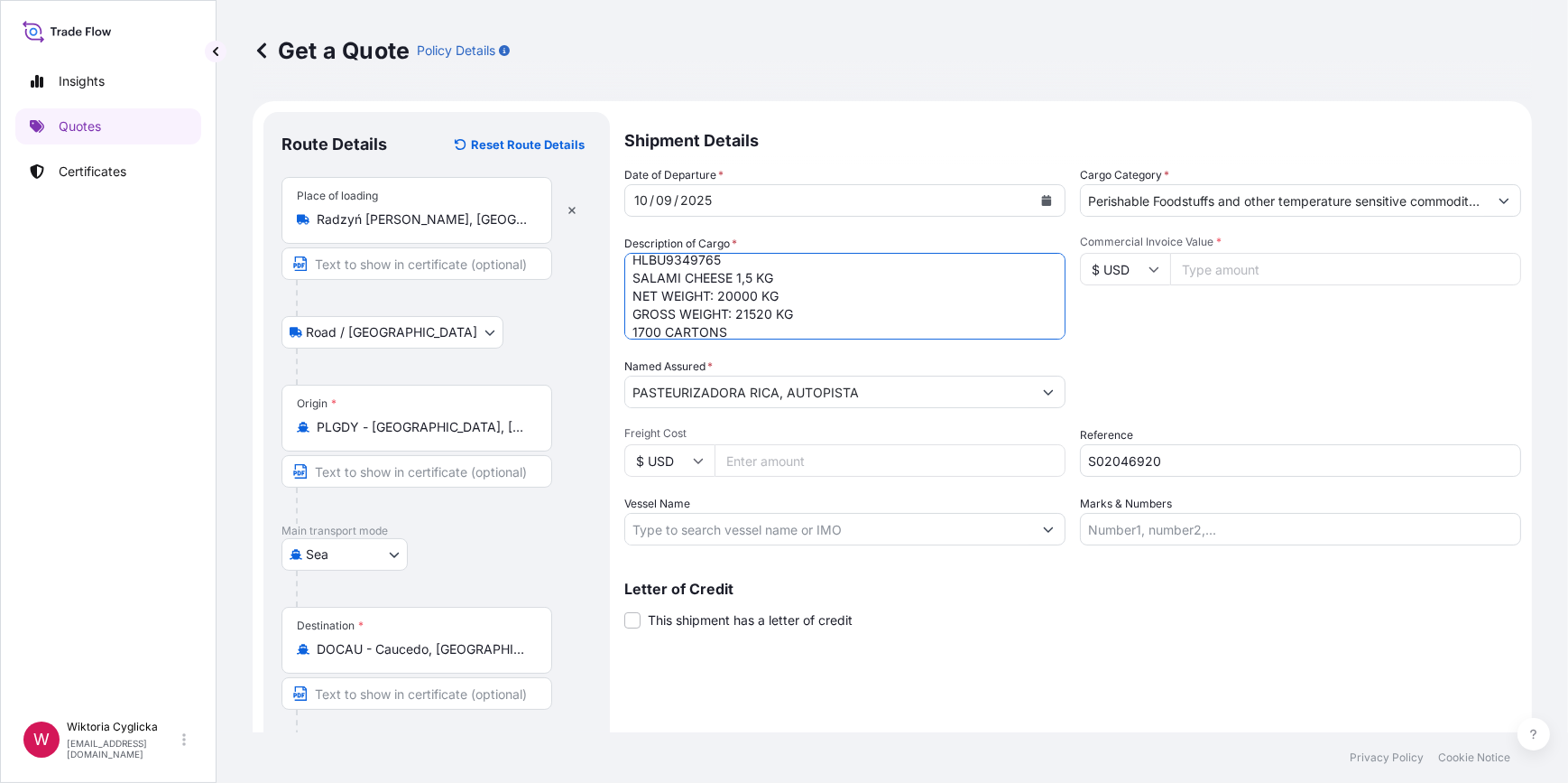
type textarea "HLBU9349765 SALAMI CHEESE 1,5 KG NET WEIGHT: 20000 KG GROSS WEIGHT: 21520 KG 17…"
click at [1148, 338] on div "Commercial Invoice Value * $ USD" at bounding box center [1301, 286] width 441 height 105
click at [1229, 283] on input "Commercial Invoice Value *" at bounding box center [1346, 269] width 351 height 32
click at [1118, 267] on input "$ USD" at bounding box center [1125, 269] width 90 height 32
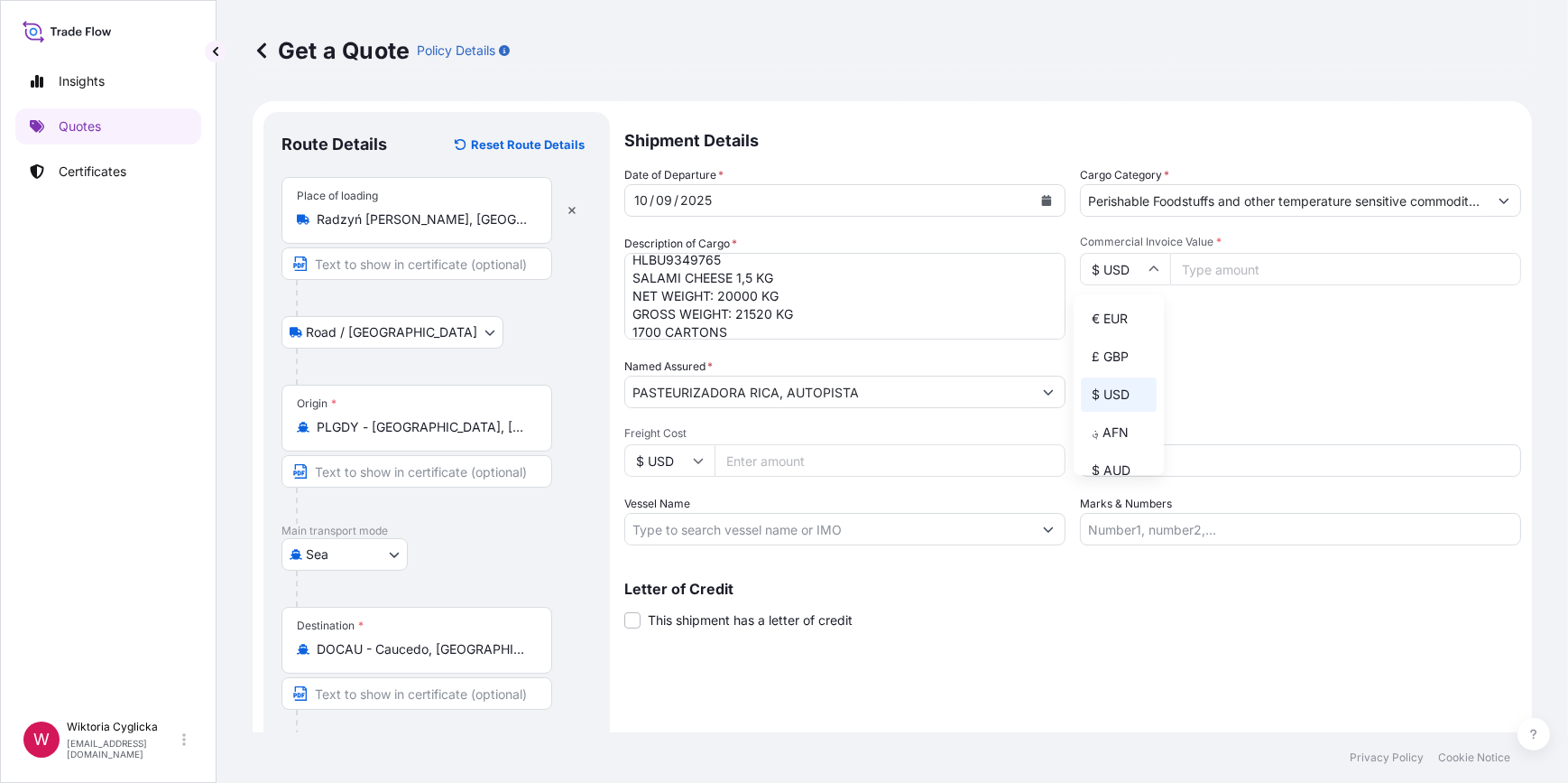
click at [1110, 296] on div "€ EUR £ GBP $ USD ؋ AFN $ AUD R$ BRL $ CAD ¥ CNY $ HKD ₹ INR ¥ JPY DH MAD RM MY…" at bounding box center [1118, 384] width 90 height 180
click at [1117, 270] on input "$ USD" at bounding box center [1125, 269] width 90 height 32
click at [1124, 296] on div "€ EUR £ GBP $ USD ؋ AFN $ AUD R$ BRL $ CAD ¥ CNY $ HKD ₹ INR ¥ JPY DH MAD RM MY…" at bounding box center [1118, 384] width 90 height 180
drag, startPoint x: 1117, startPoint y: 265, endPoint x: 1117, endPoint y: 276, distance: 11.0
click at [1117, 264] on input "$ USD" at bounding box center [1125, 269] width 90 height 32
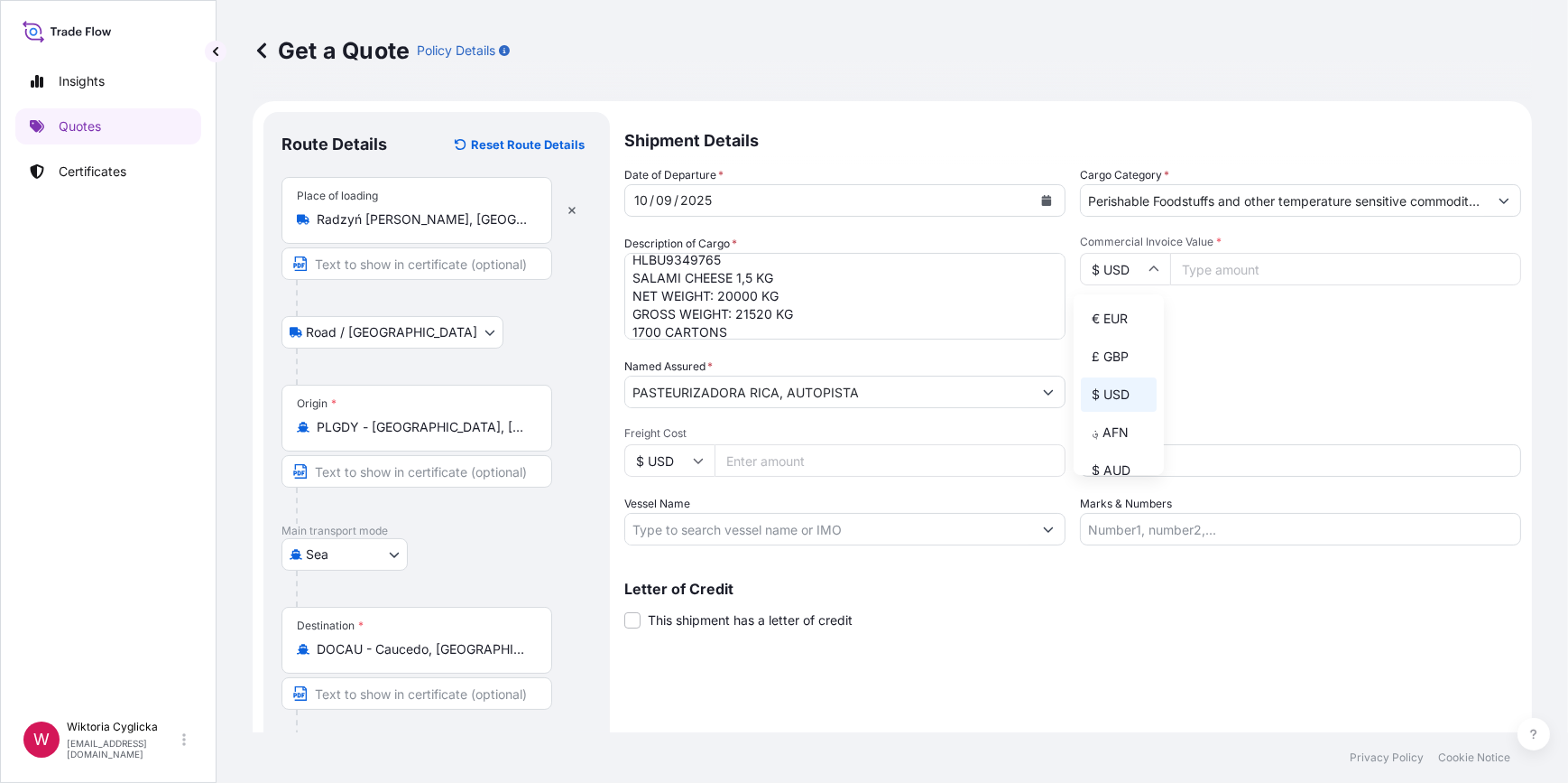
click at [1114, 316] on div "€ EUR" at bounding box center [1118, 318] width 75 height 34
type input "€ EUR"
click at [1195, 269] on input "Commercial Invoice Value *" at bounding box center [1346, 269] width 351 height 32
type input "106600"
click at [1223, 311] on div "Commercial Invoice Value * € EUR 106600" at bounding box center [1301, 286] width 441 height 105
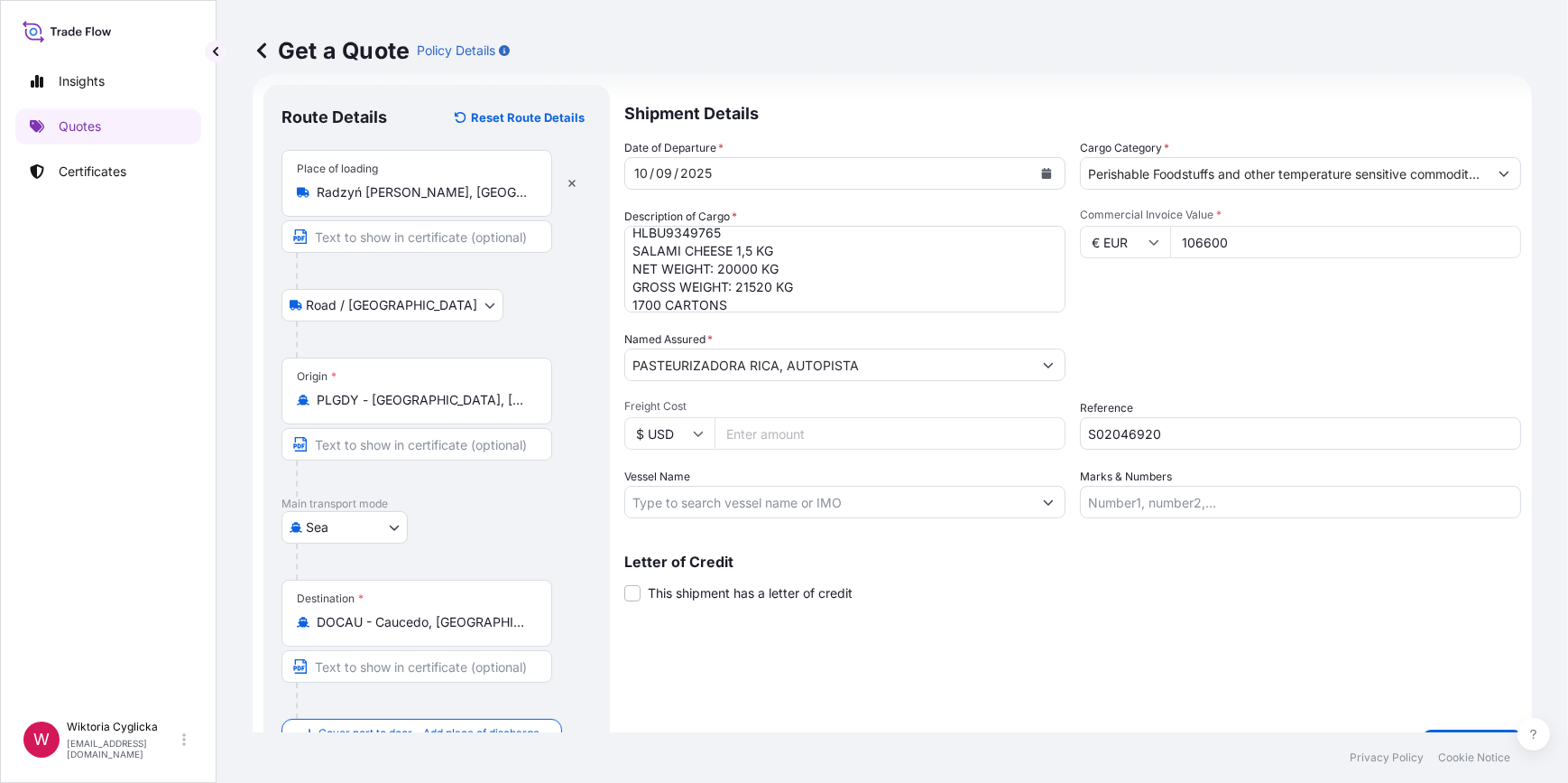
scroll to position [71, 0]
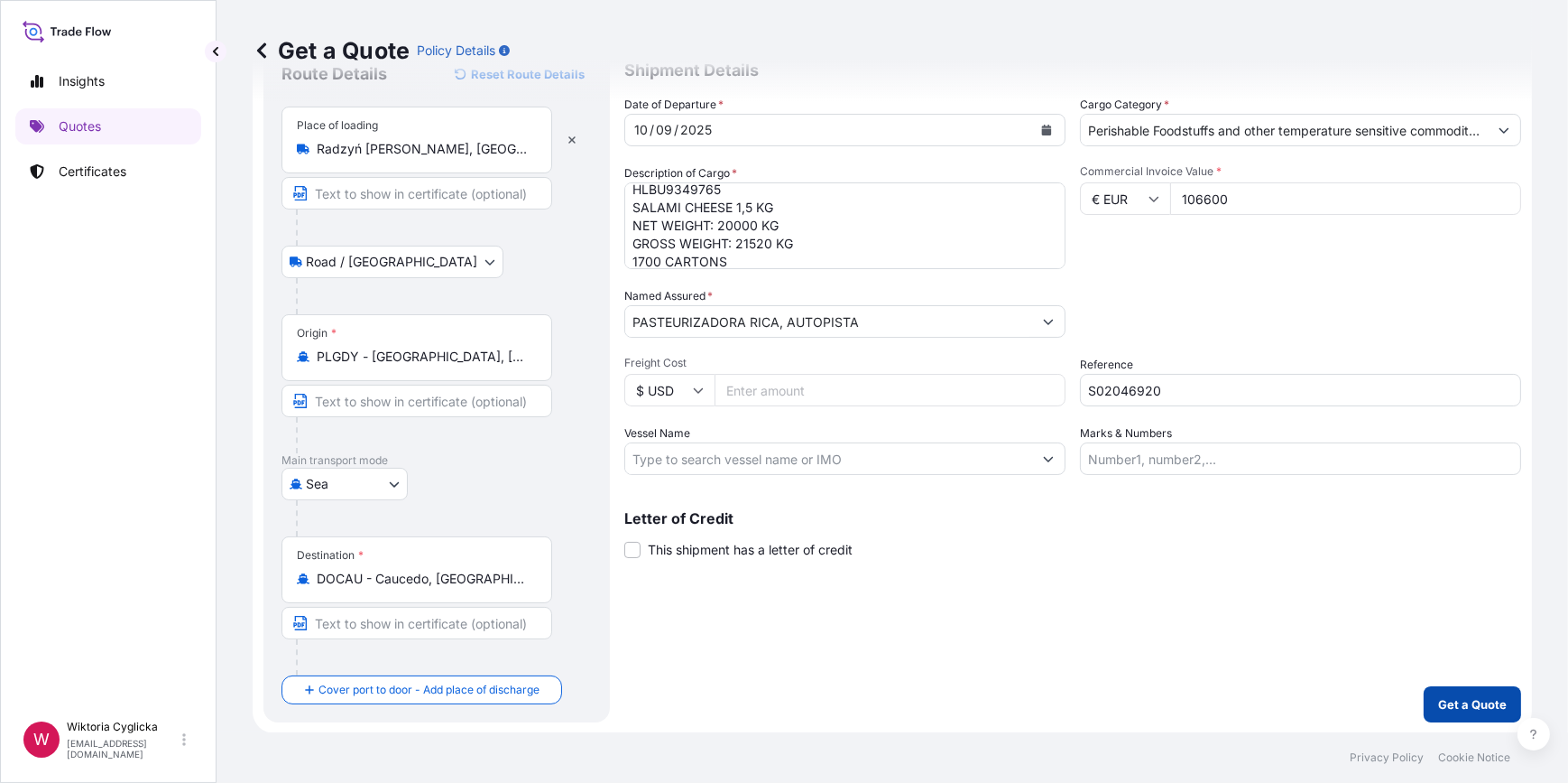
click at [1447, 695] on p "Get a Quote" at bounding box center [1472, 704] width 69 height 18
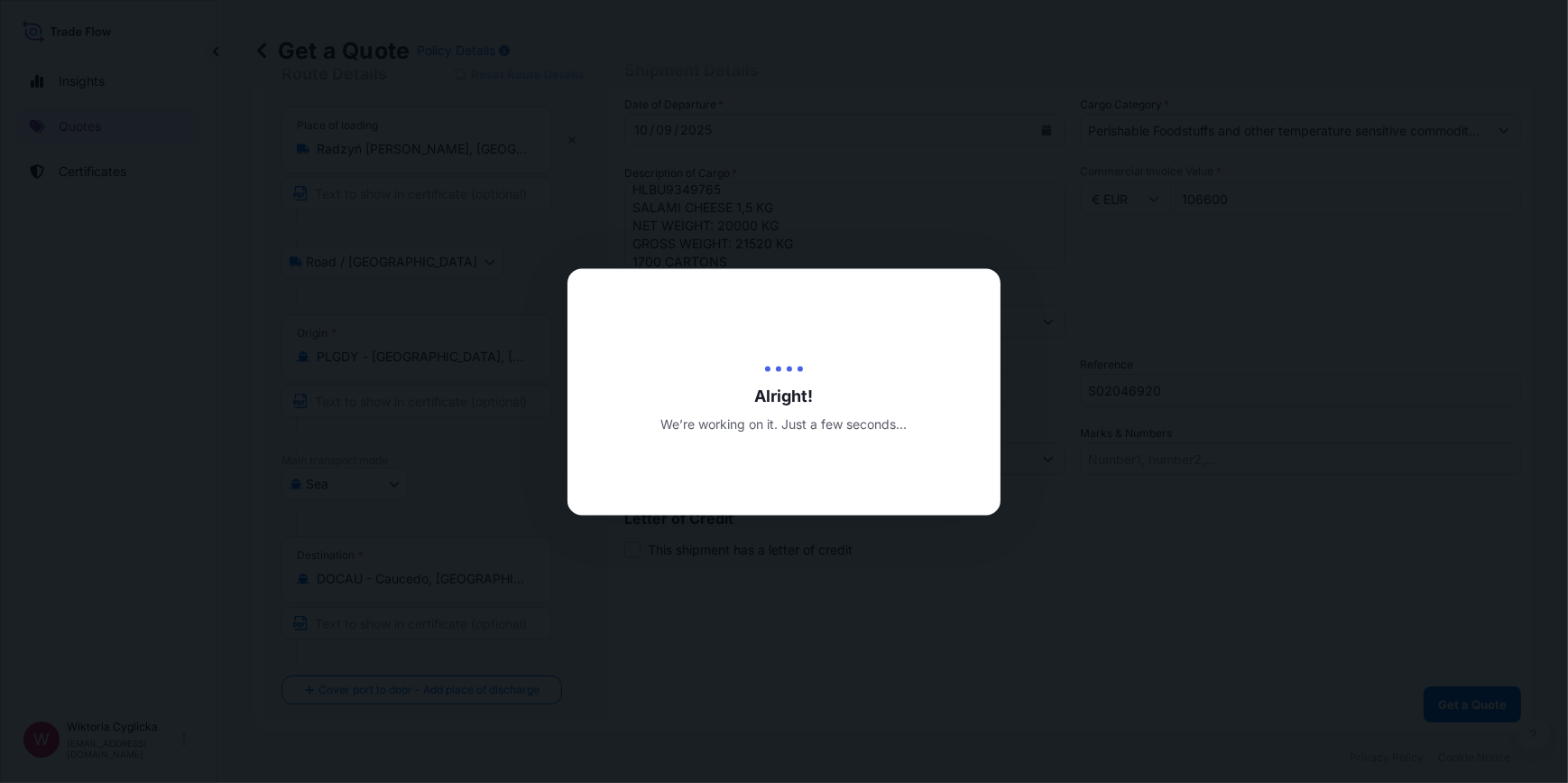
select select "Road / Inland"
select select "Sea"
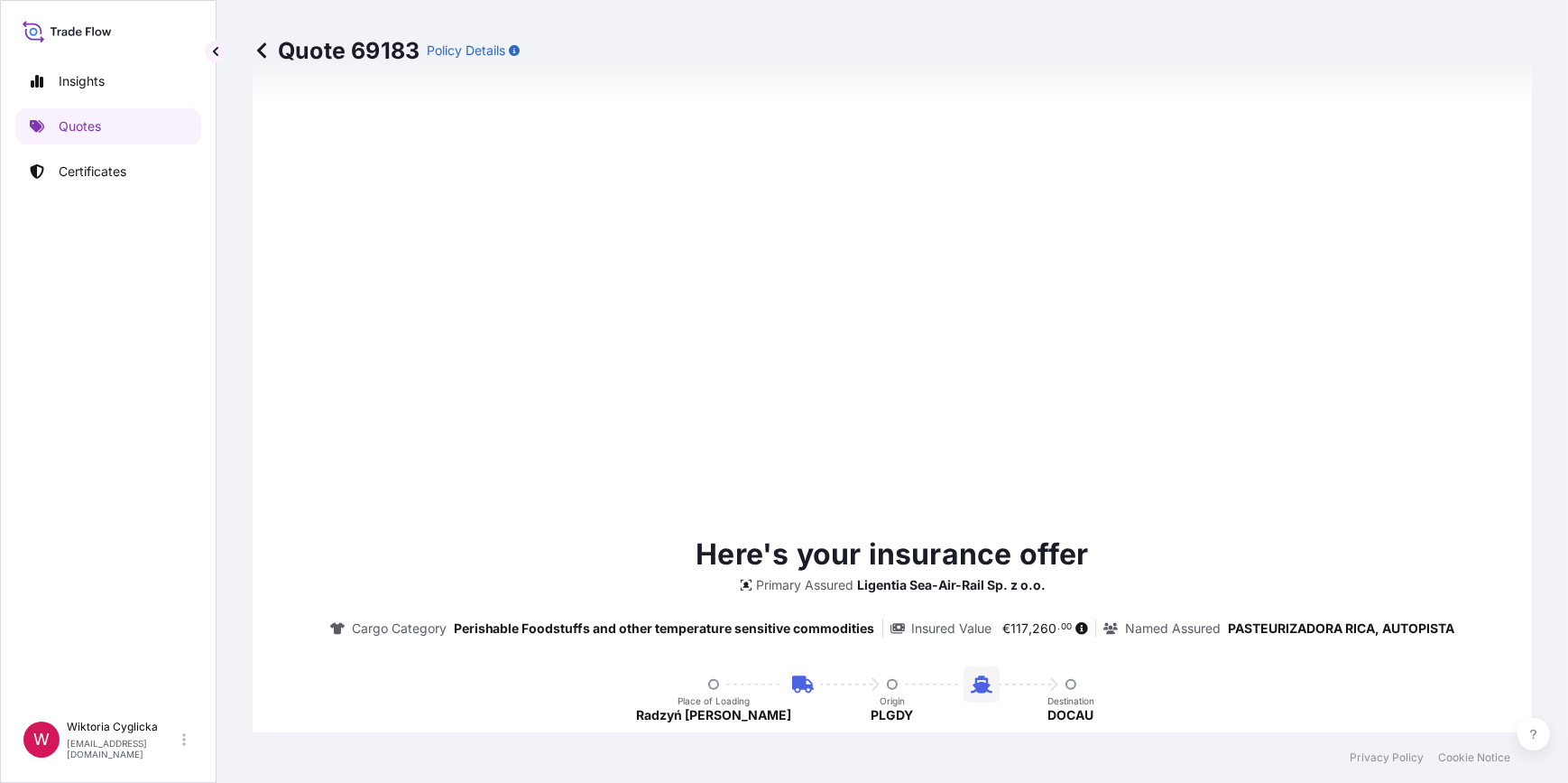
type input "10/09/2025"
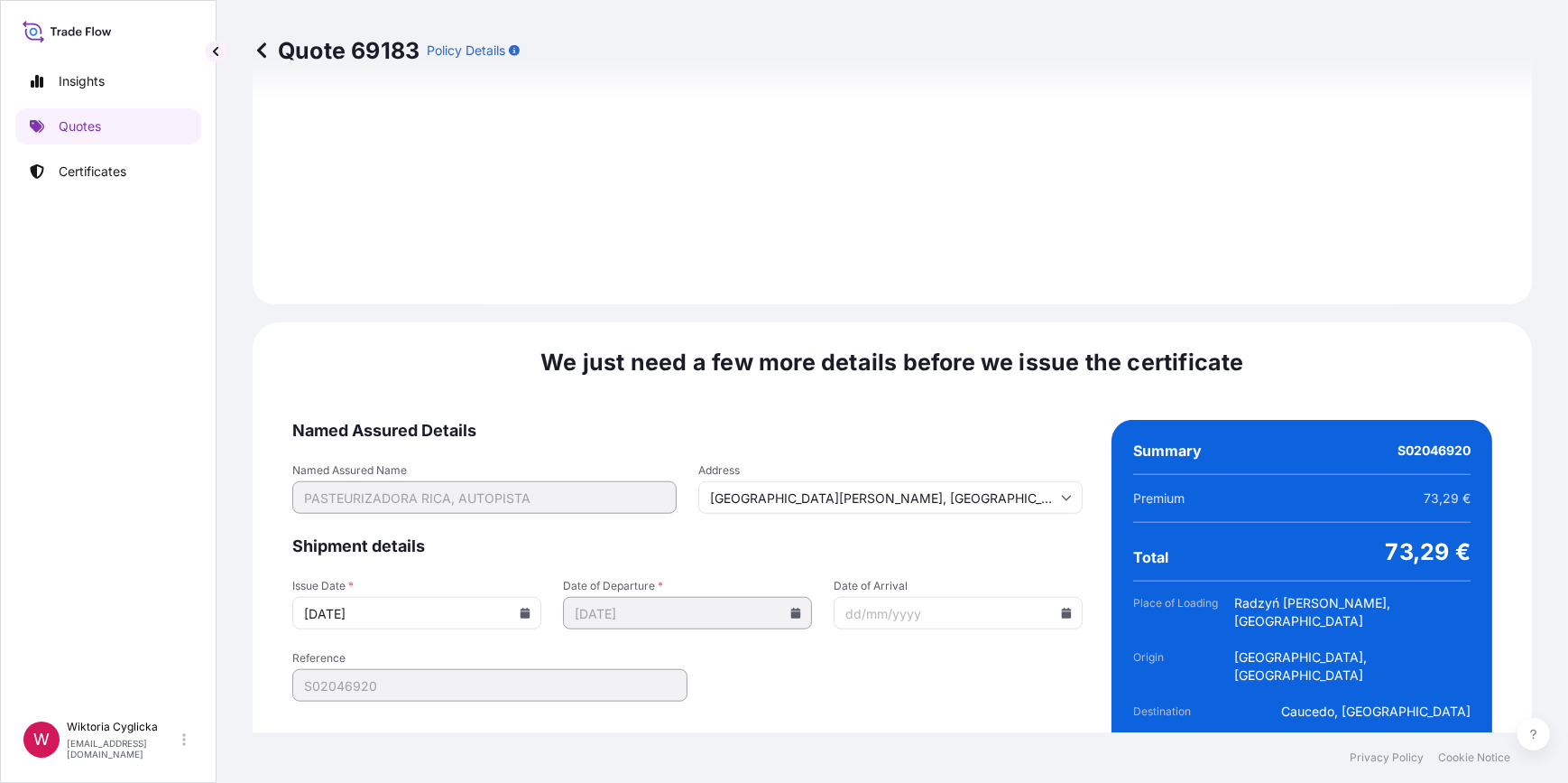
scroll to position [2159, 0]
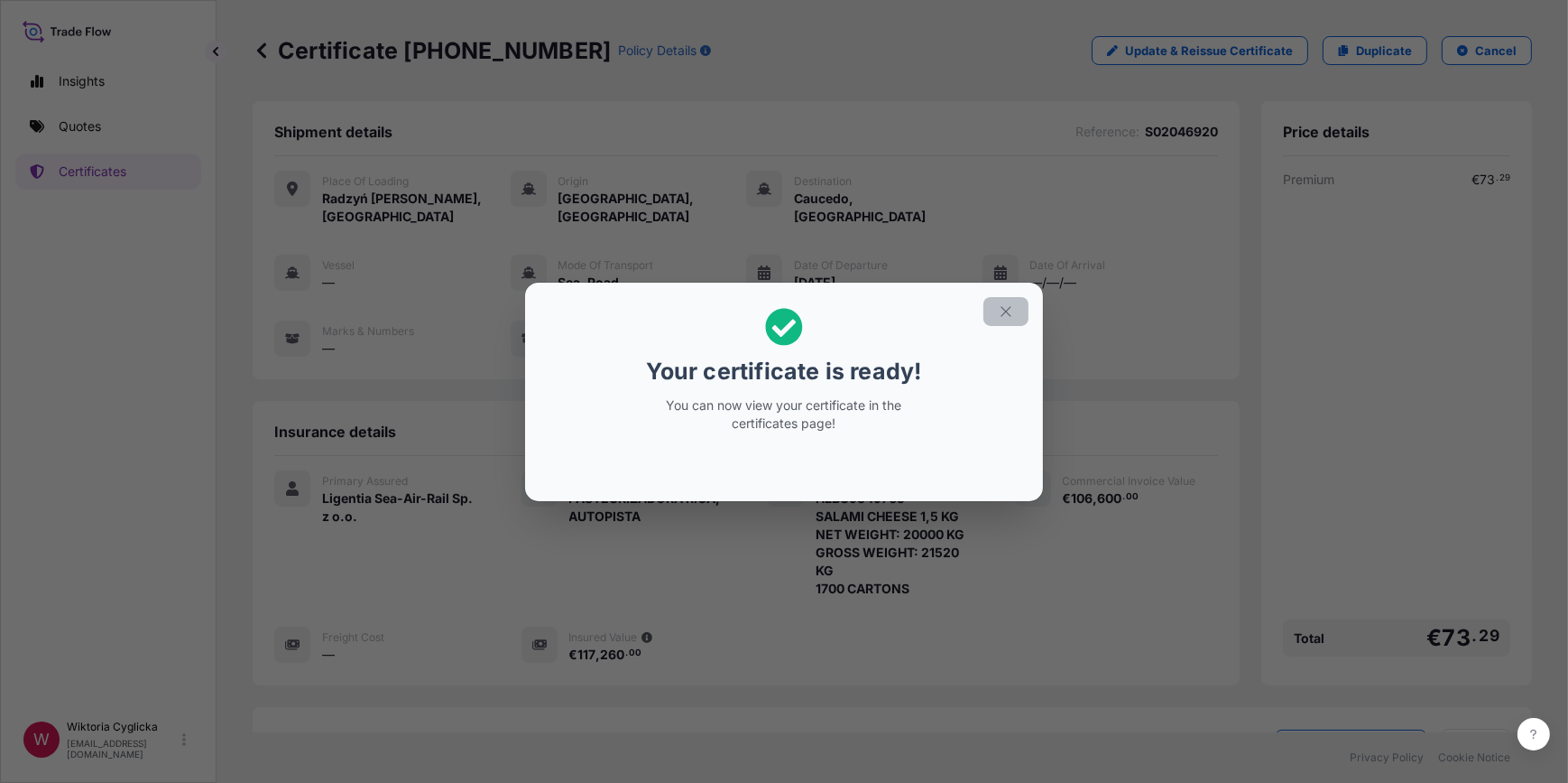
click at [1010, 307] on icon "button" at bounding box center [1006, 311] width 10 height 10
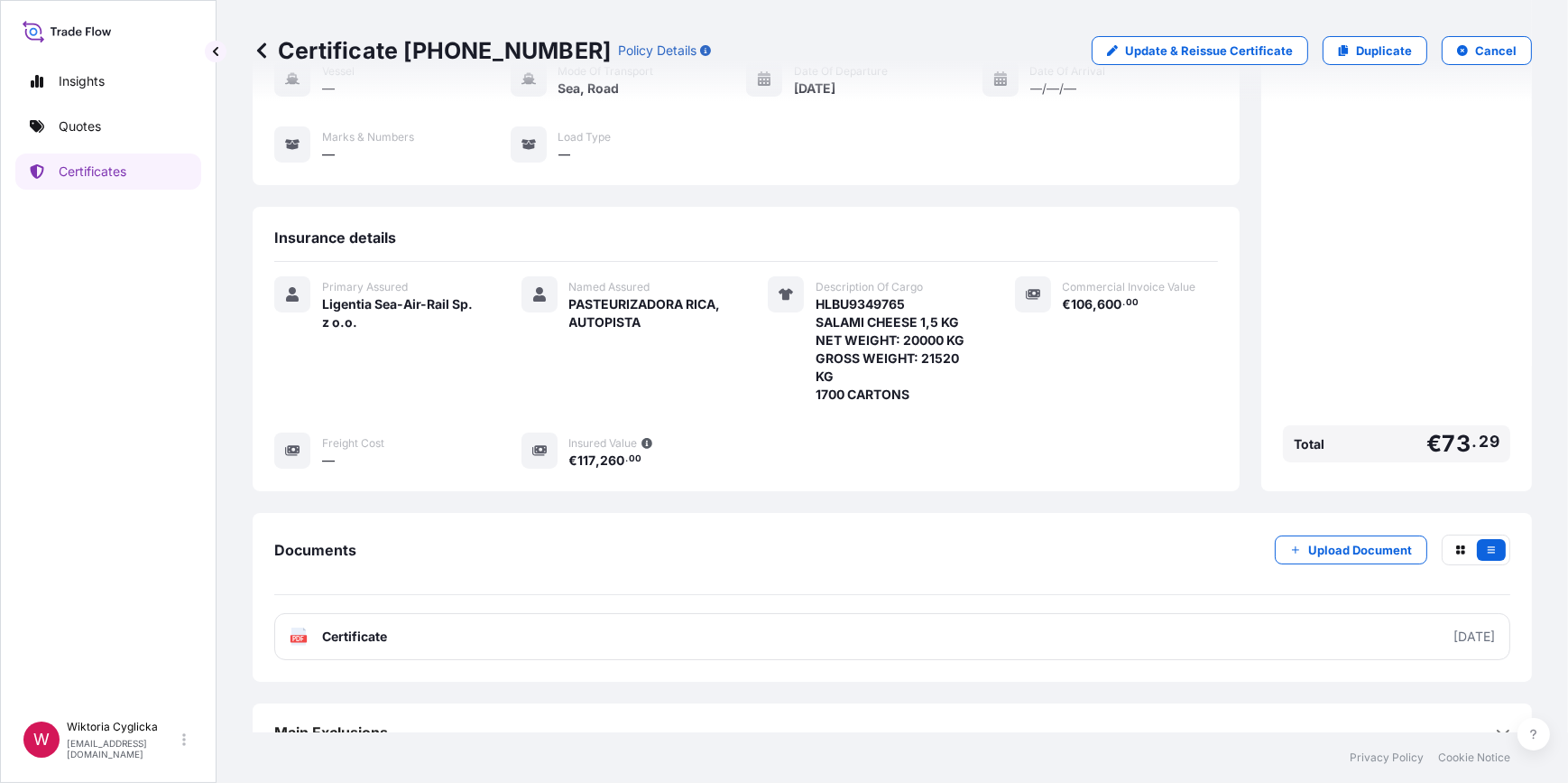
scroll to position [204, 0]
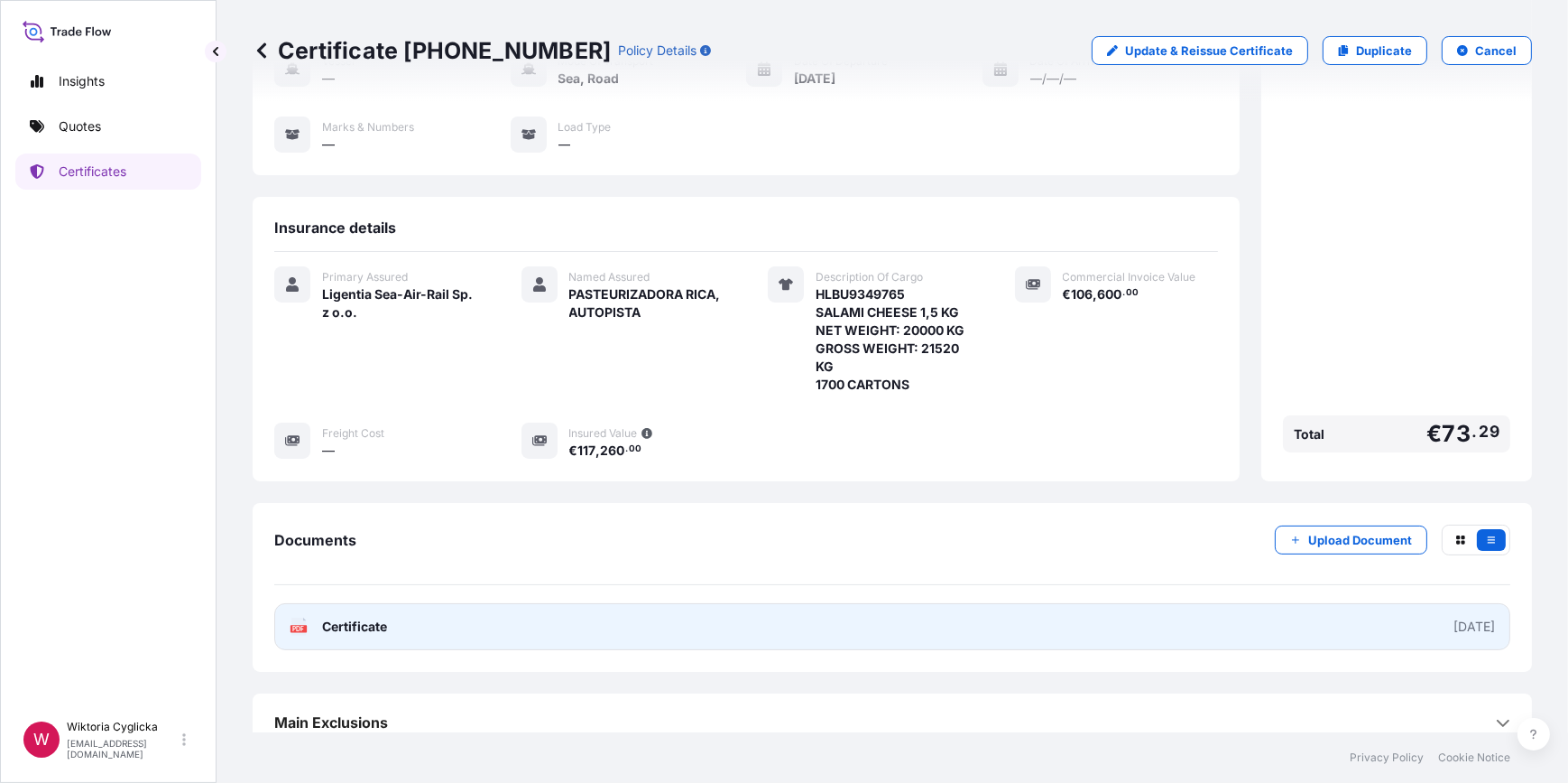
click at [830, 608] on link "PDF Certificate 2025-09-10" at bounding box center [892, 626] width 1236 height 47
